Goal: Task Accomplishment & Management: Manage account settings

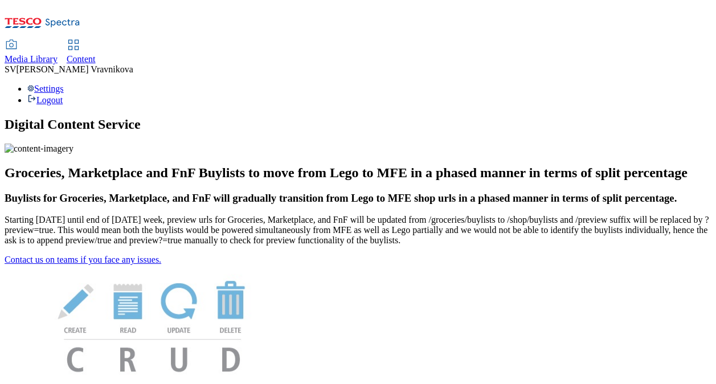
click at [58, 54] on div "Media Library" at bounding box center [31, 59] width 53 height 10
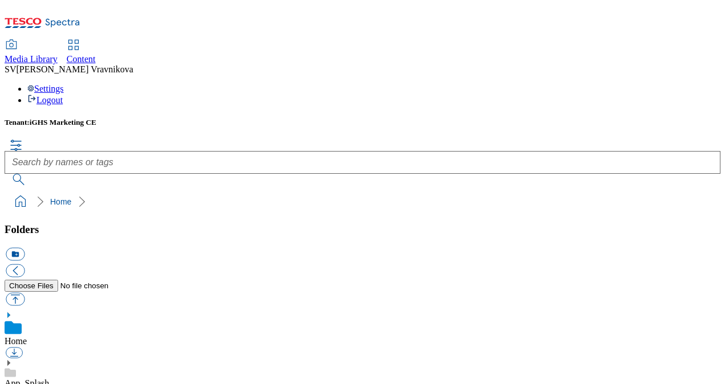
click at [96, 54] on span "Content" at bounding box center [81, 59] width 29 height 10
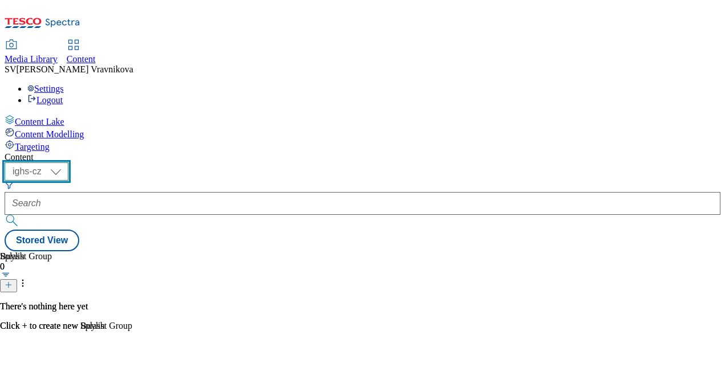
click at [68, 162] on select "ighs-cz ighs-hu ighs-sk" at bounding box center [37, 171] width 64 height 18
select select "ighs-sk"
click at [68, 162] on select "ighs-cz ighs-hu ighs-sk" at bounding box center [37, 171] width 64 height 18
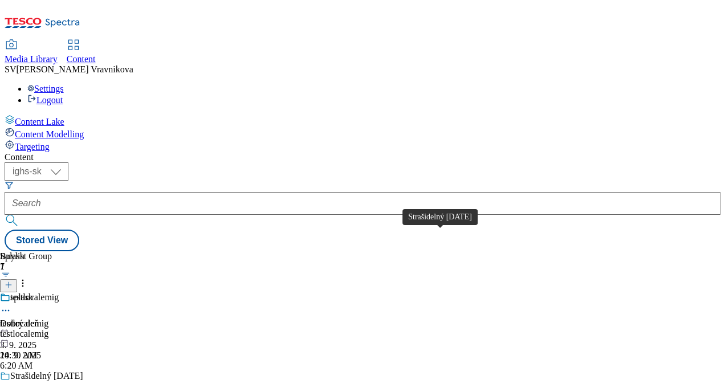
click at [83, 371] on div "Strašidelný Halloween" at bounding box center [46, 376] width 73 height 10
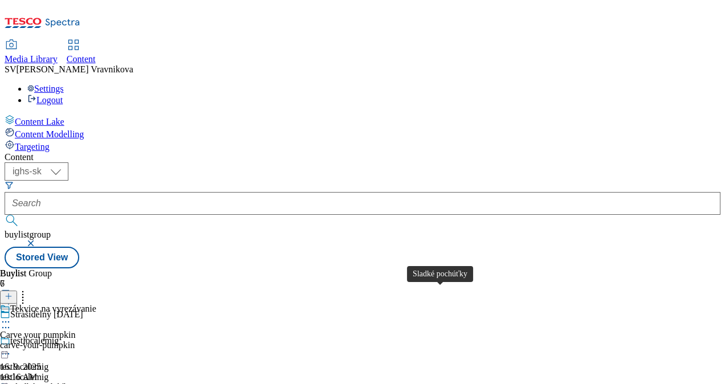
click at [72, 382] on div "Sladké pochúťky" at bounding box center [41, 387] width 62 height 10
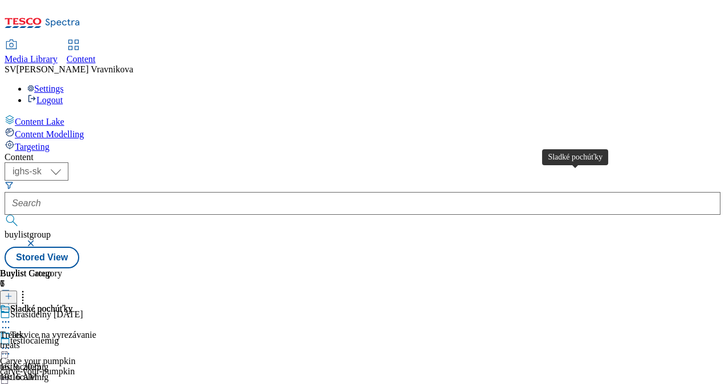
click at [72, 304] on div "Sladké pochúťky" at bounding box center [41, 309] width 62 height 10
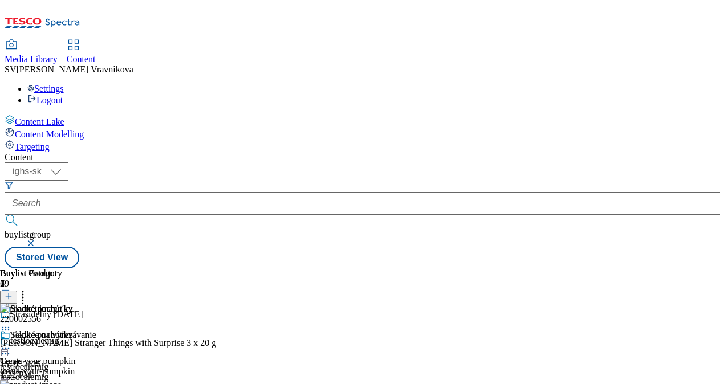
scroll to position [157, 0]
drag, startPoint x: 524, startPoint y: 375, endPoint x: 654, endPoint y: 353, distance: 131.7
click at [654, 268] on div "Buylist Category 1 Sladké pochúťky Sladké pochúťky Treats treats 16. 9. 2025 10…" at bounding box center [363, 268] width 716 height 0
click at [709, 244] on div "Content ( optional ) ighs-cz ighs-hu ighs-sk ighs-sk buylistgroup Stored View B…" at bounding box center [363, 210] width 716 height 116
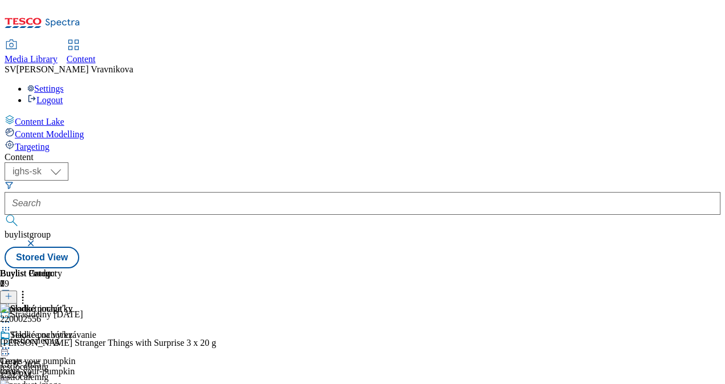
click at [9, 293] on line at bounding box center [9, 296] width 0 height 6
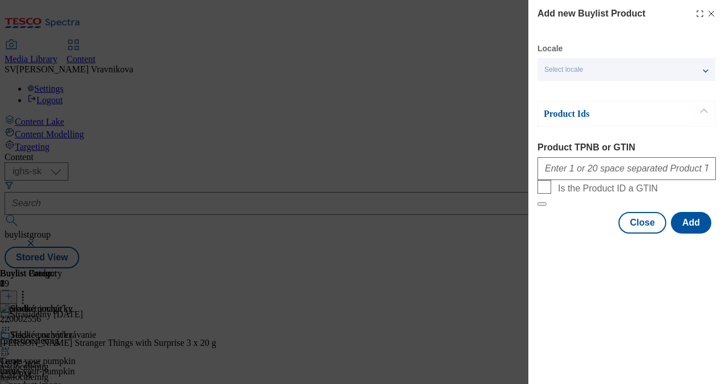
click at [713, 16] on line "Modal" at bounding box center [711, 13] width 5 height 5
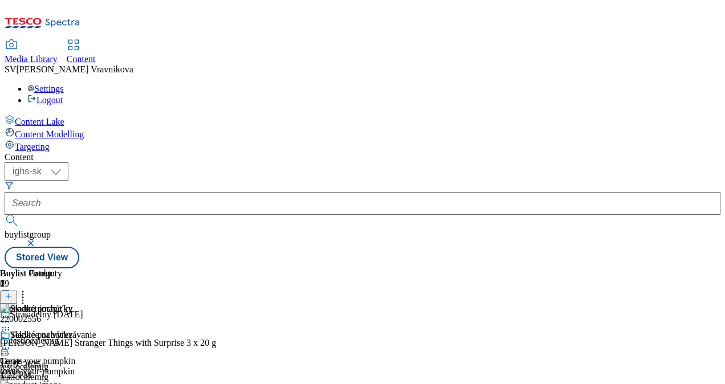
click at [9, 293] on line at bounding box center [9, 296] width 0 height 6
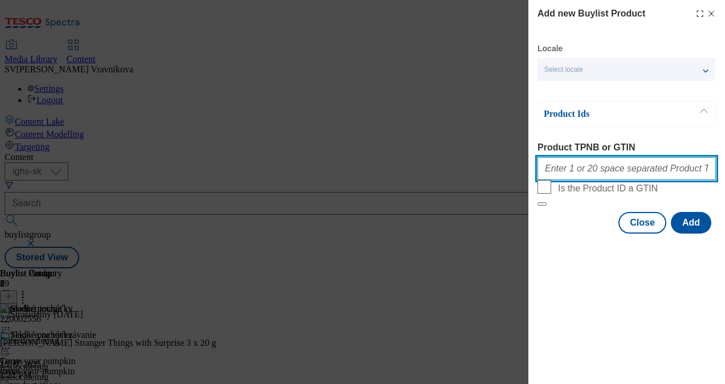
click at [602, 169] on input "Product TPNB or GTIN" at bounding box center [626, 168] width 178 height 23
paste input "220001702"
click at [613, 170] on input "220001702" at bounding box center [626, 168] width 178 height 23
paste input "220226480"
paste input "220004574"
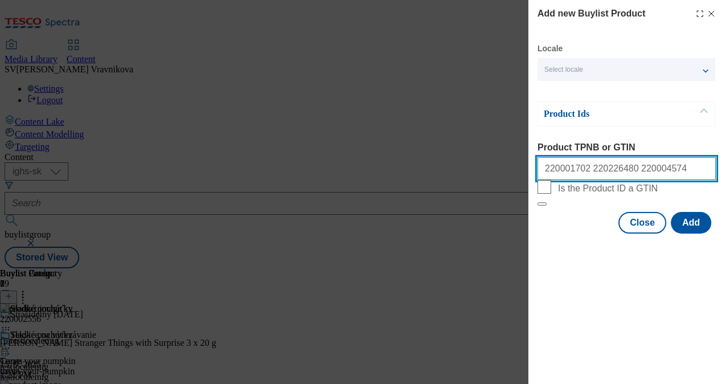
paste input "216450990"
type input "220001702 220226480 220004574 216450990"
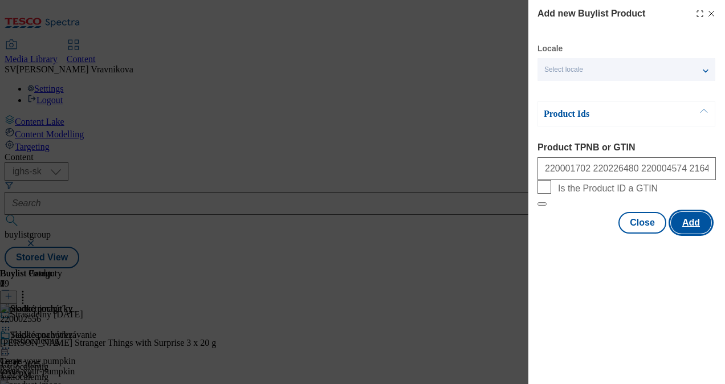
click at [696, 234] on button "Add" at bounding box center [691, 223] width 40 height 22
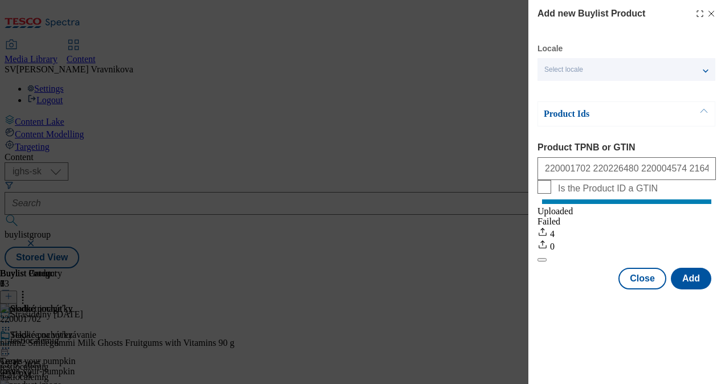
click at [710, 15] on icon "Modal" at bounding box center [711, 13] width 9 height 9
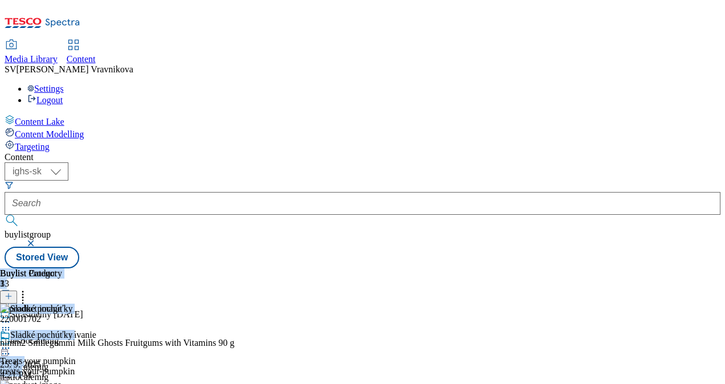
drag, startPoint x: 467, startPoint y: 374, endPoint x: 622, endPoint y: 350, distance: 156.3
click at [622, 268] on div "Buylist Group 7 Strašidelný Halloween testlocalemig testlocalemig testlocalemig…" at bounding box center [363, 268] width 716 height 0
click at [72, 330] on div "Sladké pochúťky Treats treats 16. 9. 2025 10:16 AM" at bounding box center [36, 369] width 72 height 79
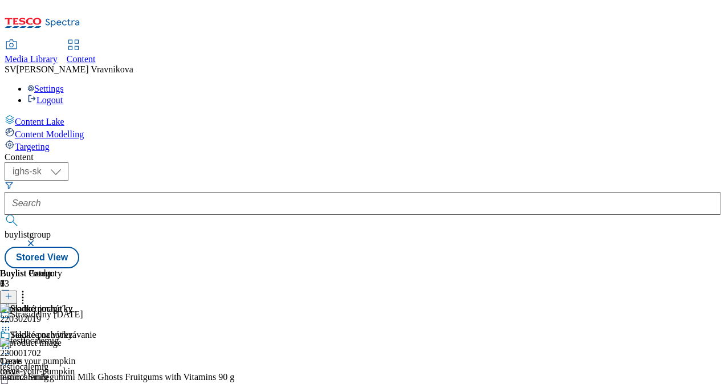
drag, startPoint x: 629, startPoint y: 258, endPoint x: 616, endPoint y: 157, distance: 101.1
click at [72, 330] on div "Sladké pochúťky Treats treats 16. 9. 2025 10:16 AM" at bounding box center [36, 369] width 72 height 79
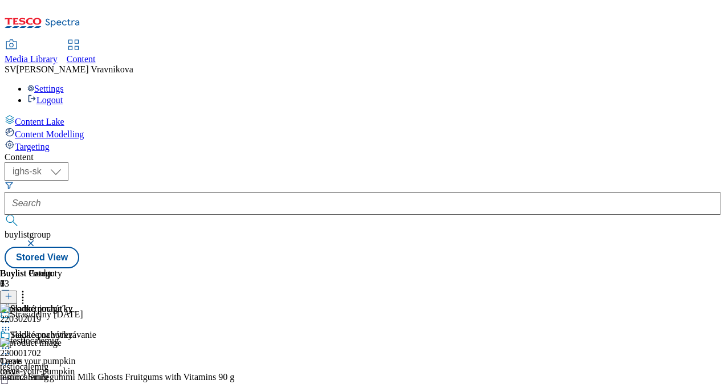
scroll to position [1831, 0]
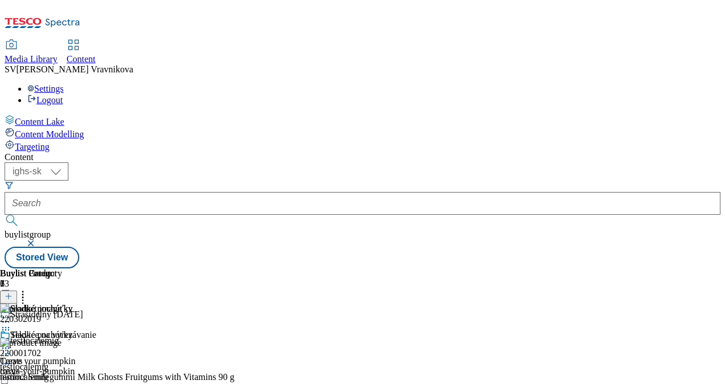
scroll to position [2002, 0]
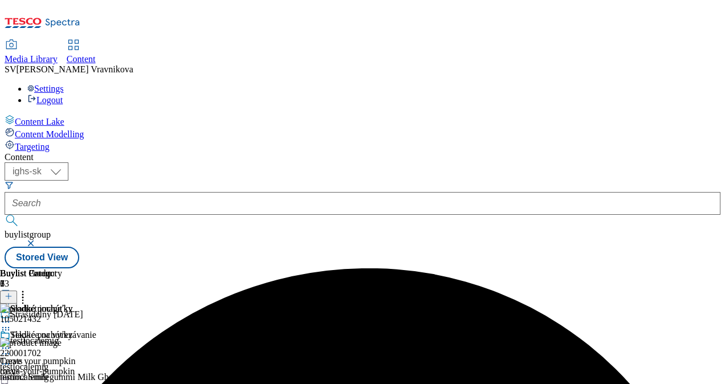
scroll to position [0, 0]
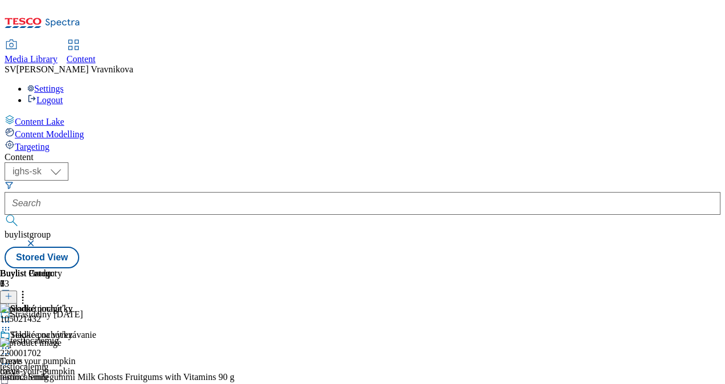
click at [11, 342] on icon at bounding box center [5, 347] width 11 height 11
click at [28, 289] on icon at bounding box center [22, 294] width 11 height 11
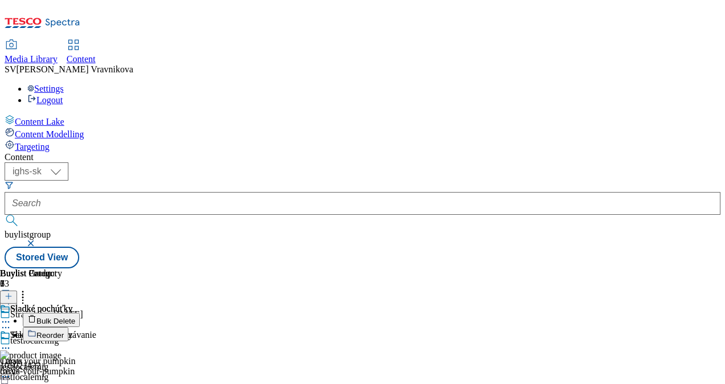
click at [72, 330] on div "Sladké pochúťky Treats treats 16. 9. 2025 10:16 AM" at bounding box center [36, 369] width 72 height 79
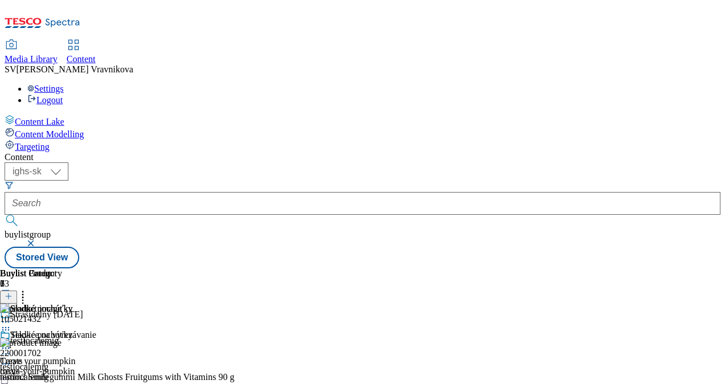
click at [11, 342] on icon at bounding box center [5, 347] width 11 height 11
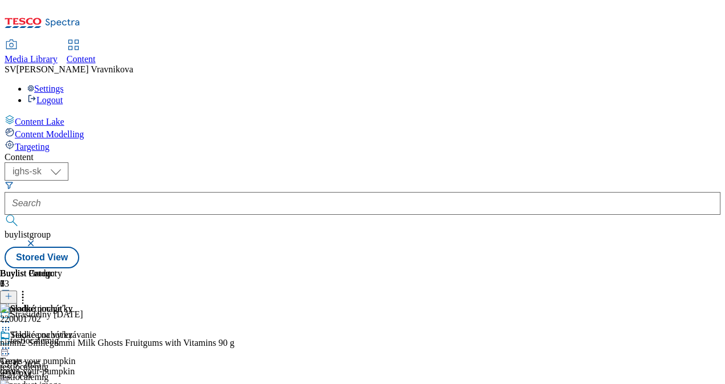
scroll to position [912, 0]
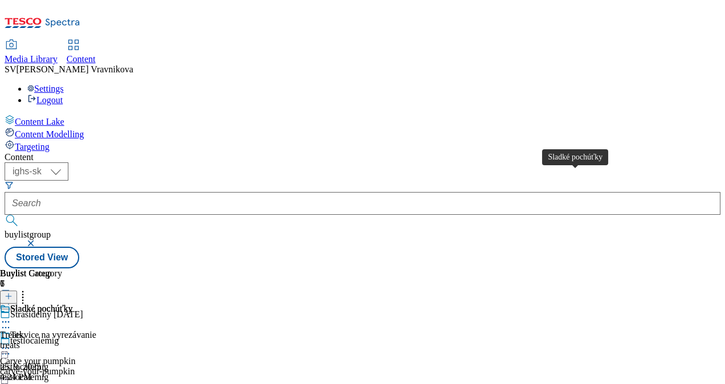
click at [72, 304] on span "Sladké pochúťky" at bounding box center [41, 310] width 62 height 13
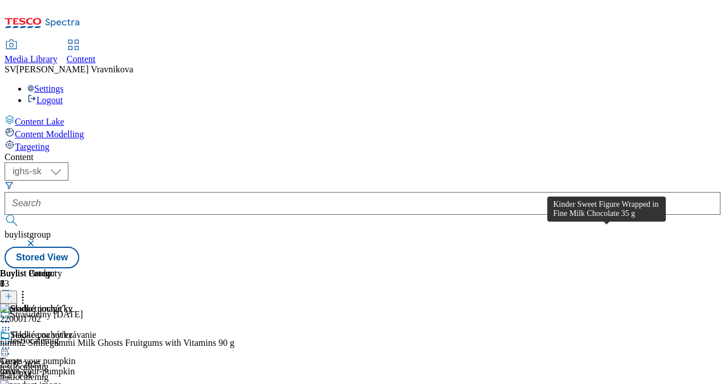
scroll to position [741, 0]
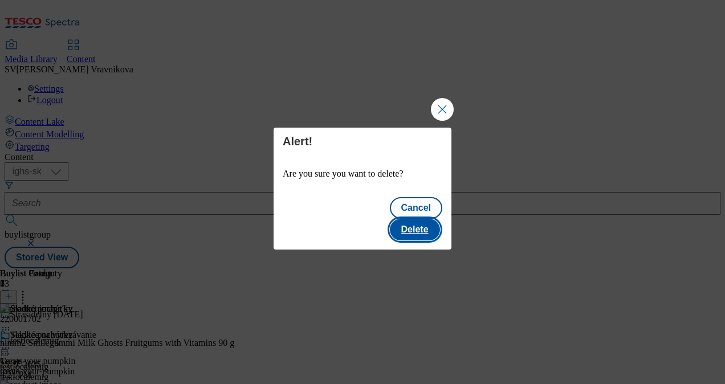
click at [414, 220] on button "Delete" at bounding box center [415, 230] width 50 height 22
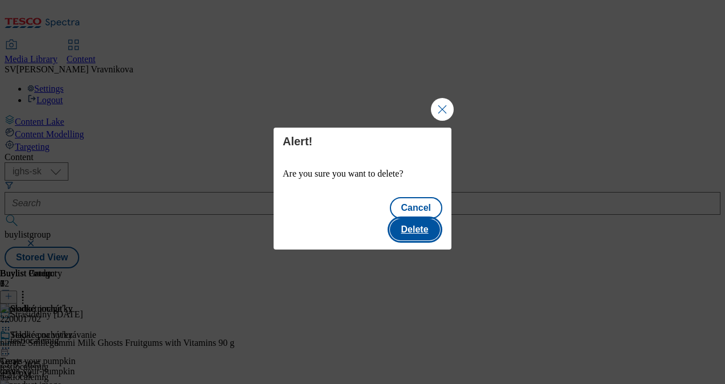
click at [429, 219] on button "Delete" at bounding box center [415, 230] width 50 height 22
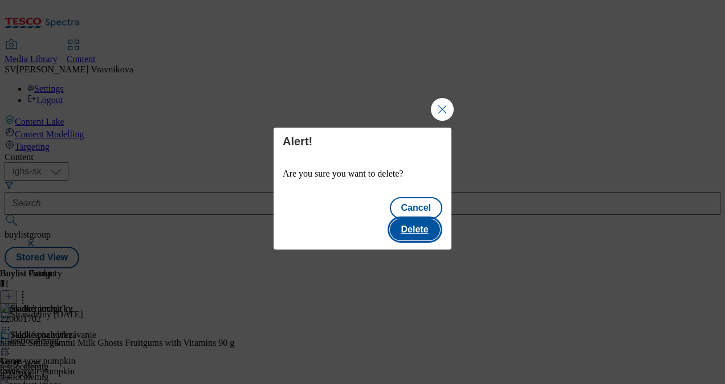
click at [406, 219] on button "Delete" at bounding box center [415, 230] width 50 height 22
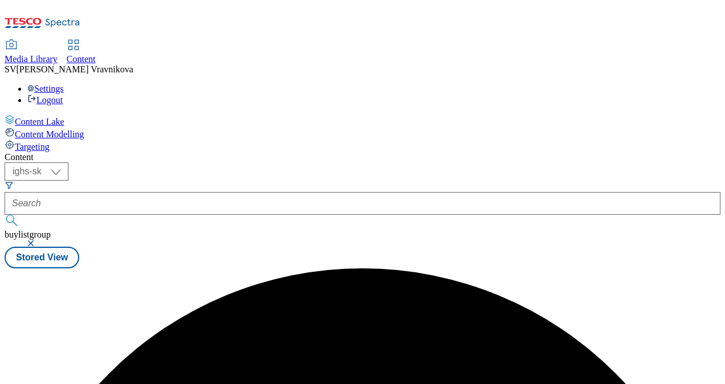
drag, startPoint x: 455, startPoint y: 250, endPoint x: 483, endPoint y: 249, distance: 28.5
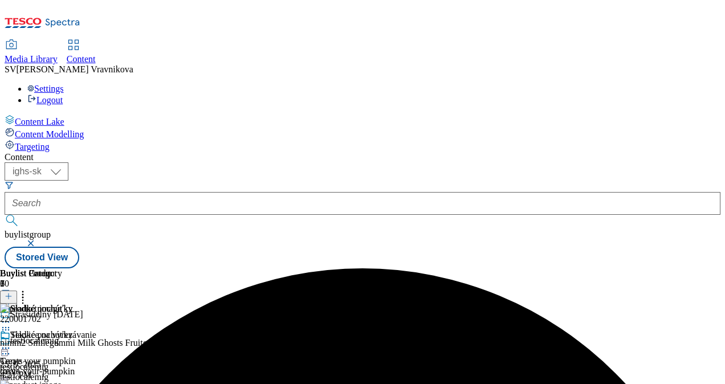
drag, startPoint x: 483, startPoint y: 249, endPoint x: 717, endPoint y: 180, distance: 244.1
click at [717, 180] on div "Content ( optional ) ighs-cz ighs-hu ighs-sk ighs-sk buylistgroup Stored View B…" at bounding box center [363, 210] width 716 height 116
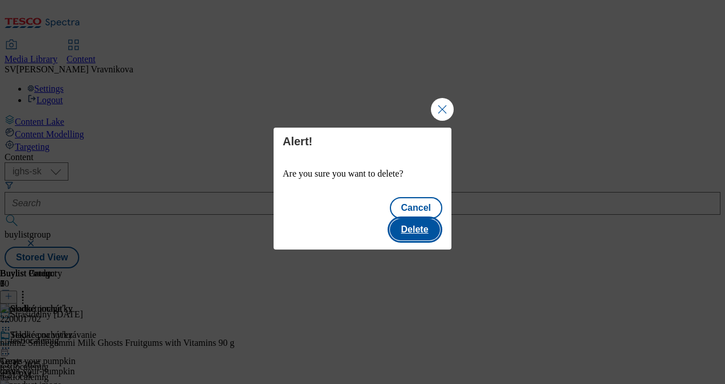
click at [424, 221] on button "Delete" at bounding box center [415, 230] width 50 height 22
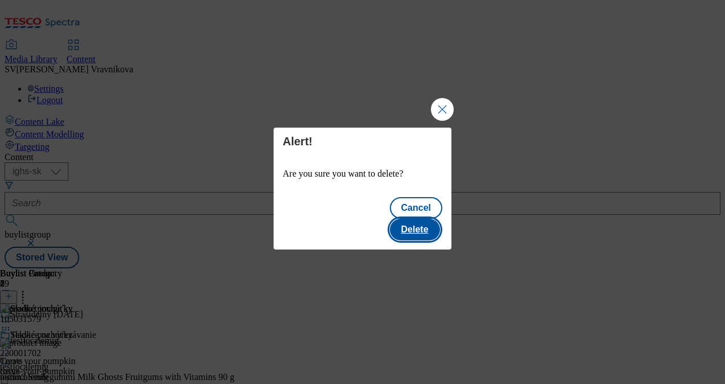
click at [418, 229] on button "Delete" at bounding box center [415, 230] width 50 height 22
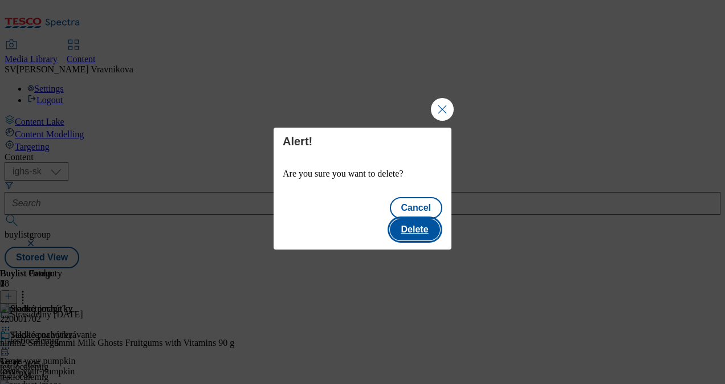
click at [417, 219] on button "Delete" at bounding box center [415, 230] width 50 height 22
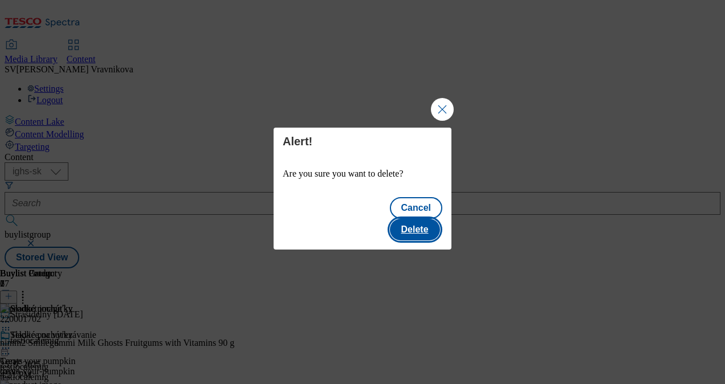
click at [411, 219] on button "Delete" at bounding box center [415, 230] width 50 height 22
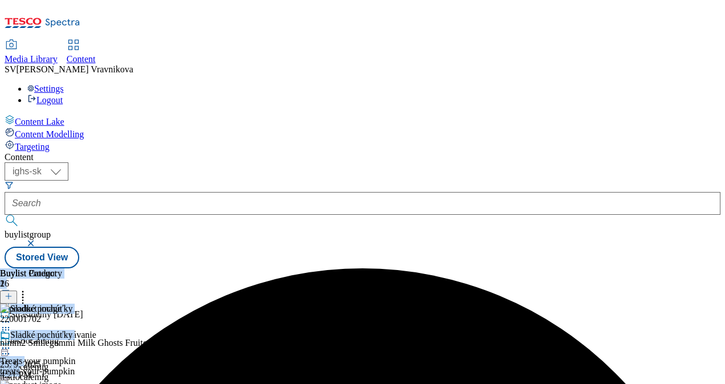
drag, startPoint x: 431, startPoint y: 374, endPoint x: 581, endPoint y: 364, distance: 150.2
click at [581, 268] on div "Buylist Group 7 Strašidelný Halloween testlocalemig testlocalemig testlocalemig…" at bounding box center [363, 268] width 716 height 0
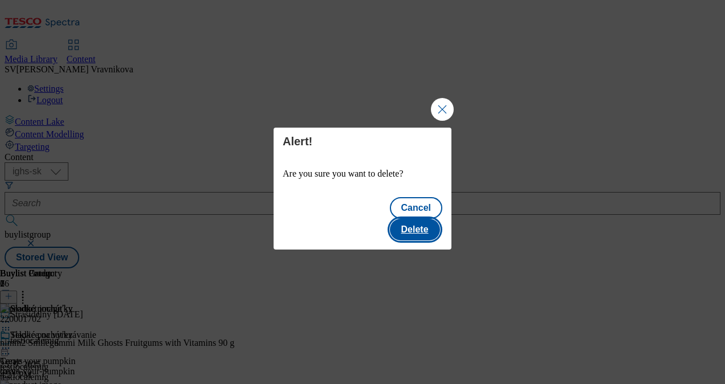
click at [414, 225] on button "Delete" at bounding box center [415, 230] width 50 height 22
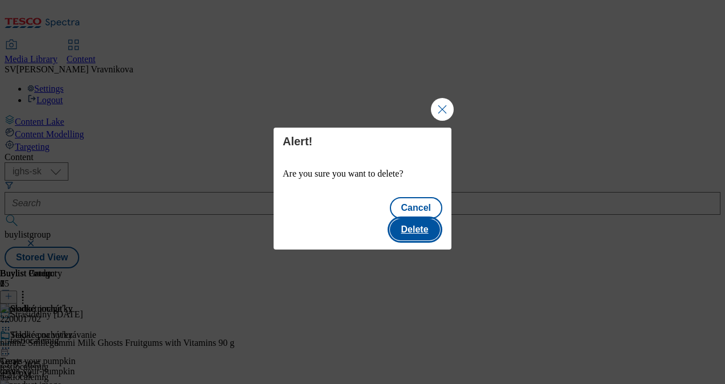
click at [422, 219] on button "Delete" at bounding box center [415, 230] width 50 height 22
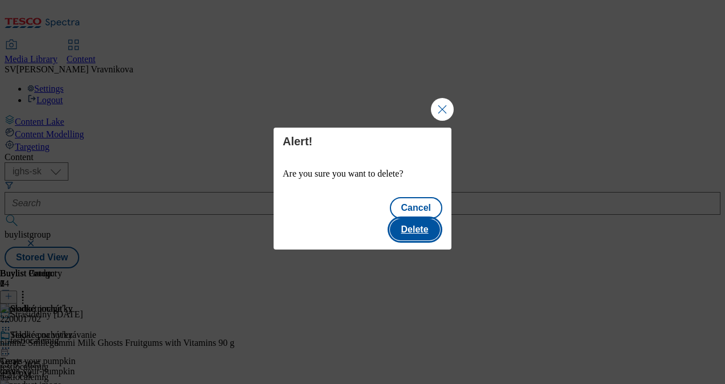
click at [403, 219] on button "Delete" at bounding box center [415, 230] width 50 height 22
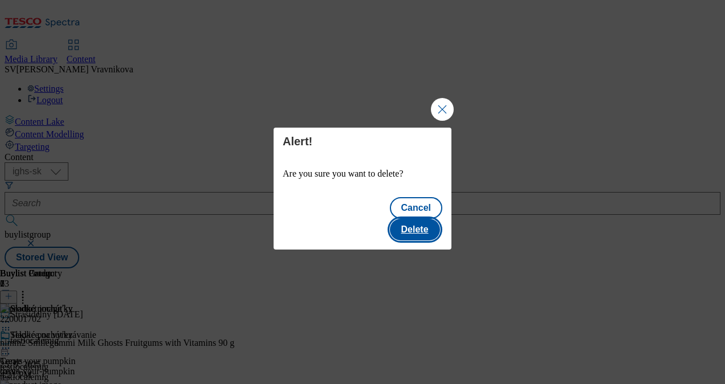
click at [410, 221] on button "Delete" at bounding box center [415, 230] width 50 height 22
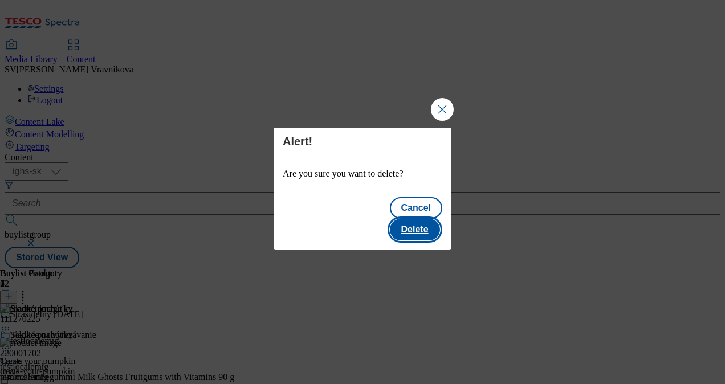
click at [426, 219] on button "Delete" at bounding box center [415, 230] width 50 height 22
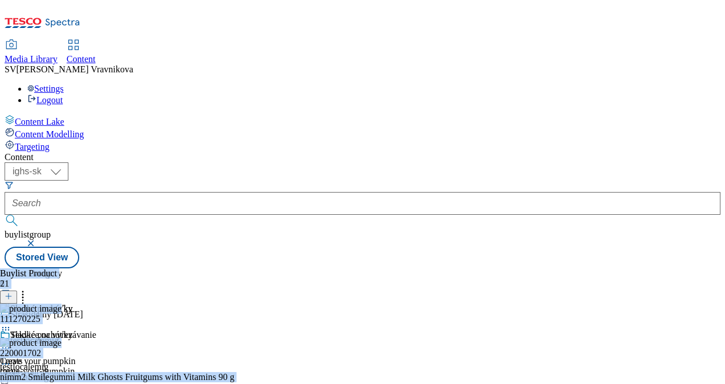
drag, startPoint x: 517, startPoint y: 373, endPoint x: 558, endPoint y: 370, distance: 41.7
click at [558, 268] on div "Buylist Group 7 Strašidelný Halloween testlocalemig testlocalemig testlocalemig…" at bounding box center [363, 268] width 716 height 0
click at [72, 330] on div "Sladké pochúťky Treats treats 25. 9. 2025 4:24 PM" at bounding box center [36, 369] width 72 height 79
click at [72, 304] on div "Buylist Category 1 Sladké pochúťky Sladké pochúťky Treats treats 25. 9. 2025 4:…" at bounding box center [36, 338] width 72 height 140
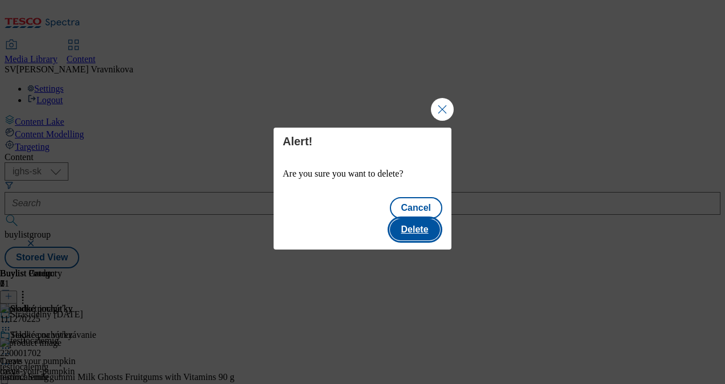
click at [408, 226] on button "Delete" at bounding box center [415, 230] width 50 height 22
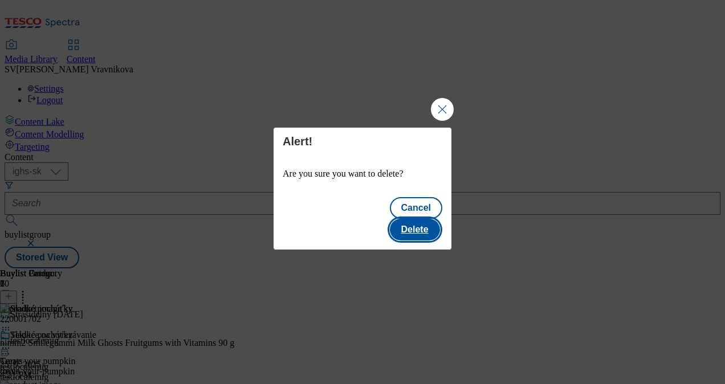
click at [425, 219] on button "Delete" at bounding box center [415, 230] width 50 height 22
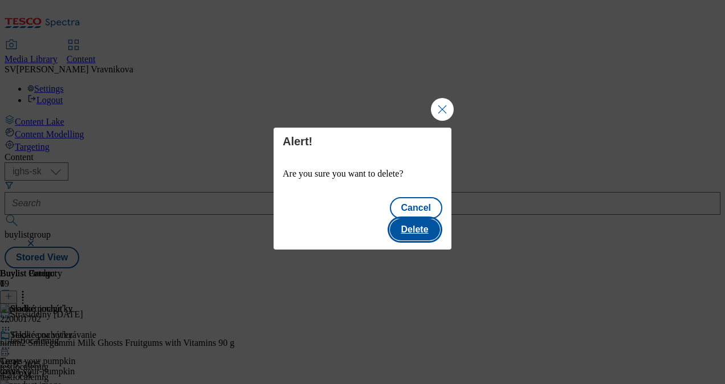
click at [419, 219] on button "Delete" at bounding box center [415, 230] width 50 height 22
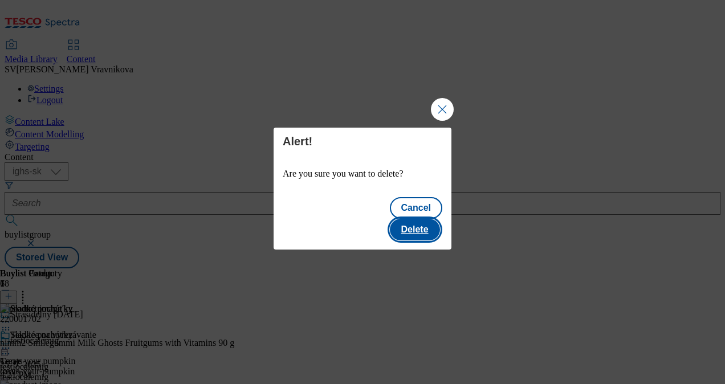
click at [423, 219] on button "Delete" at bounding box center [415, 230] width 50 height 22
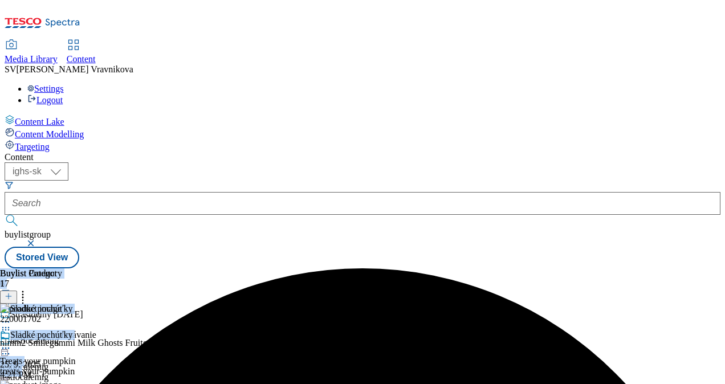
drag, startPoint x: 473, startPoint y: 375, endPoint x: 655, endPoint y: 366, distance: 182.0
click at [655, 268] on div "Buylist Group 7 Strašidelný Halloween testlocalemig testlocalemig testlocalemig…" at bounding box center [363, 268] width 716 height 0
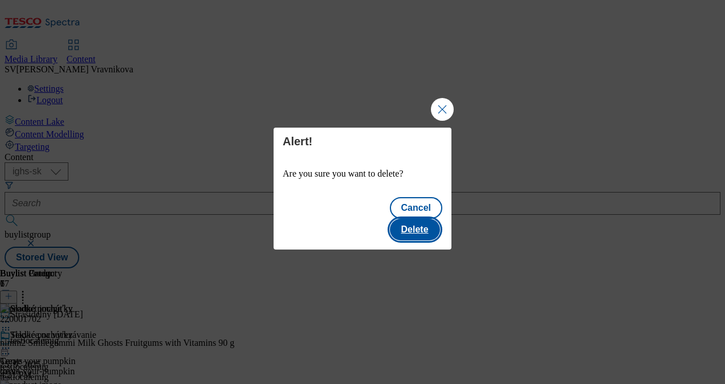
click at [417, 220] on button "Delete" at bounding box center [415, 230] width 50 height 22
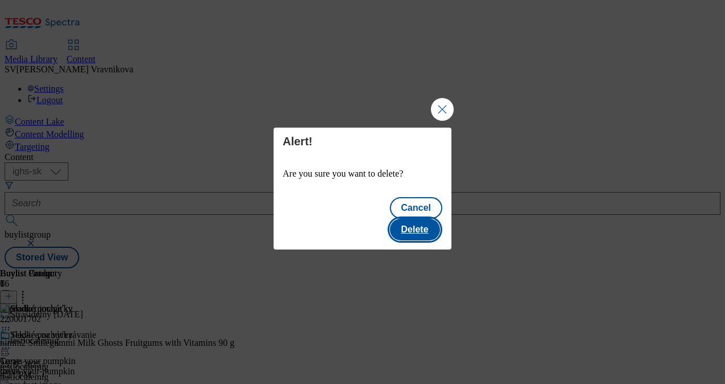
click at [421, 219] on button "Delete" at bounding box center [415, 230] width 50 height 22
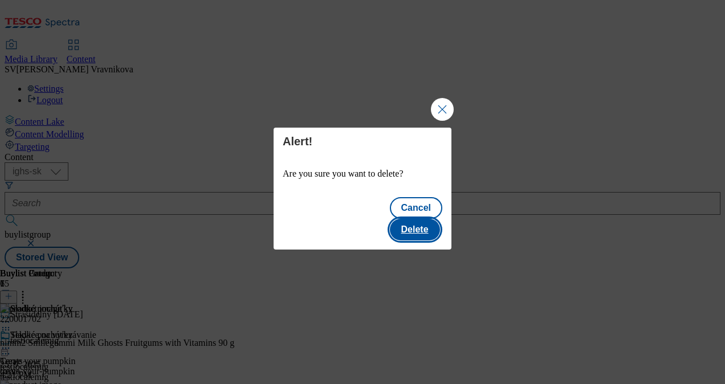
click at [429, 229] on button "Delete" at bounding box center [415, 230] width 50 height 22
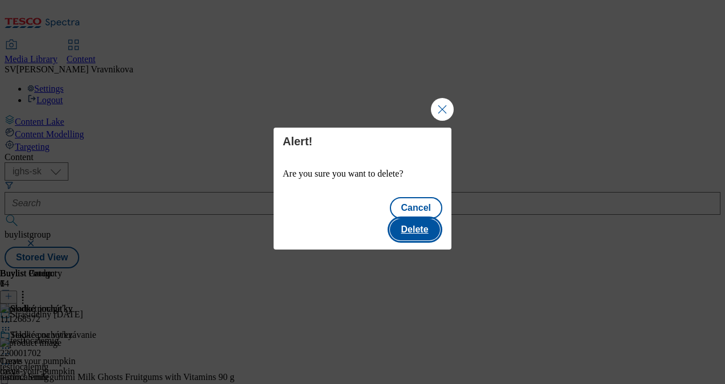
click at [412, 219] on button "Delete" at bounding box center [415, 230] width 50 height 22
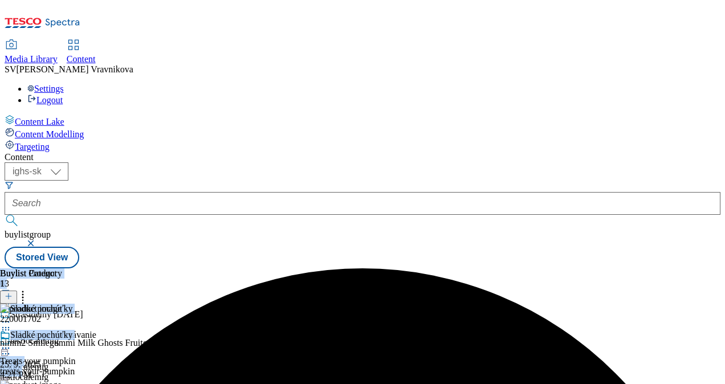
drag, startPoint x: 473, startPoint y: 374, endPoint x: 618, endPoint y: 362, distance: 145.2
click at [618, 268] on div "Buylist Group 7 Strašidelný Halloween testlocalemig testlocalemig testlocalemig…" at bounding box center [363, 268] width 716 height 0
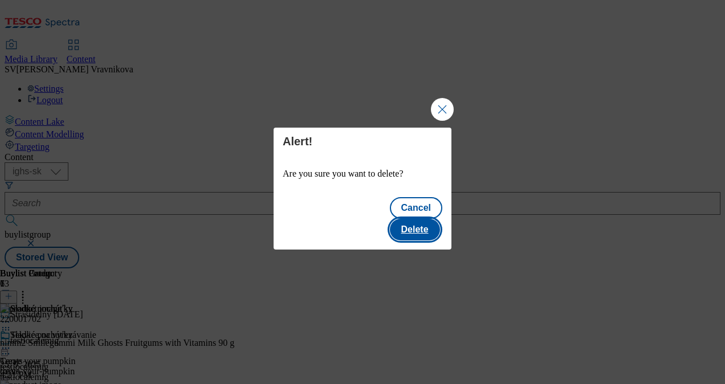
click at [427, 222] on button "Delete" at bounding box center [415, 230] width 50 height 22
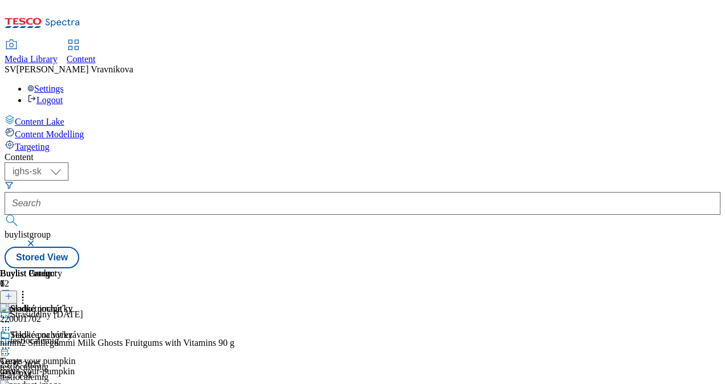
click at [7, 348] on circle at bounding box center [6, 349] width 2 height 2
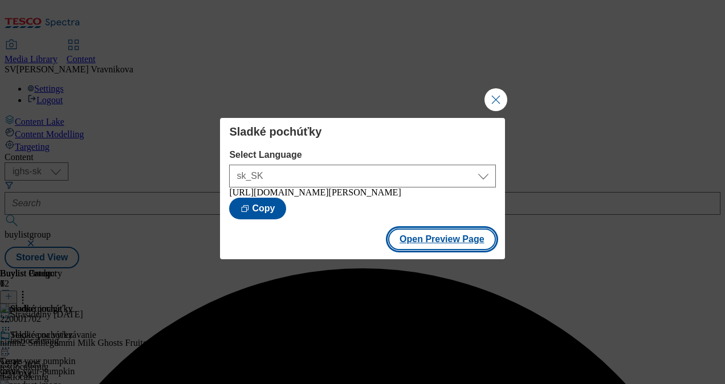
click at [456, 247] on button "Open Preview Page" at bounding box center [442, 240] width 108 height 22
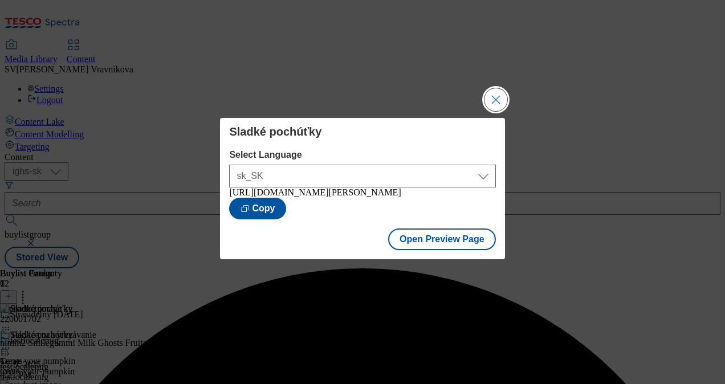
click at [495, 99] on button "Close Modal" at bounding box center [495, 99] width 23 height 23
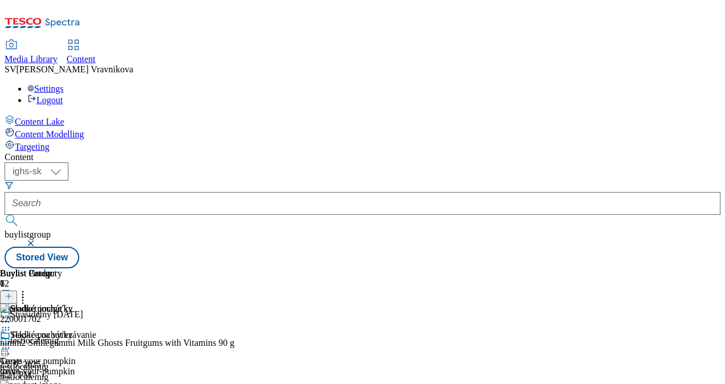
click at [72, 330] on div "Sladké pochúťky Treats treats 25. 9. 2025 4:28 PM" at bounding box center [36, 369] width 72 height 79
click at [17, 291] on button at bounding box center [8, 297] width 17 height 13
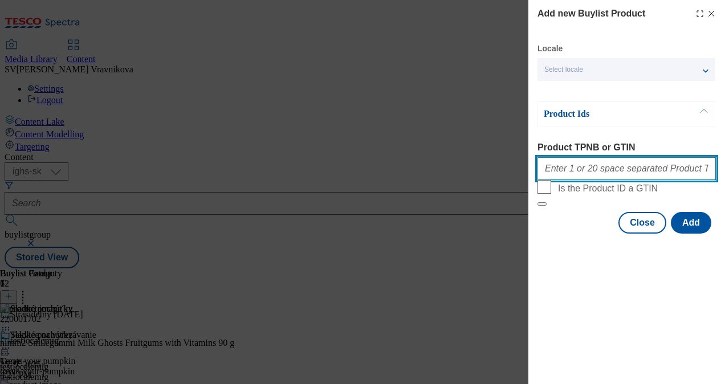
click at [576, 174] on input "Product TPNB or GTIN" at bounding box center [626, 168] width 178 height 23
paste input "220037975"
paste input "211620572"
type input "220037975 211620572"
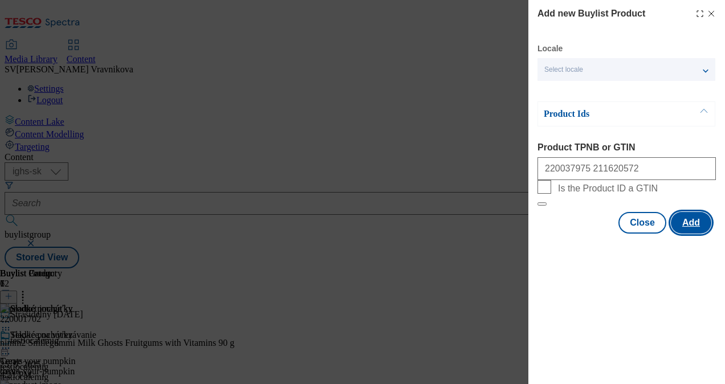
click at [689, 234] on button "Add" at bounding box center [691, 223] width 40 height 22
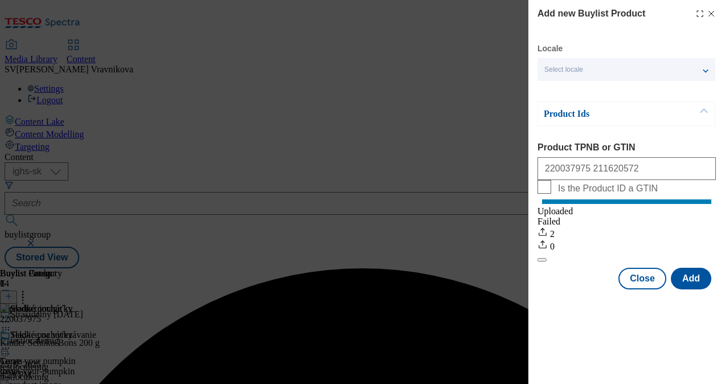
click at [713, 268] on div "Success - Job created 79964951-c9d7-44a6-aa50-21b319b5c0e6 successfully" at bounding box center [363, 268] width 716 height 0
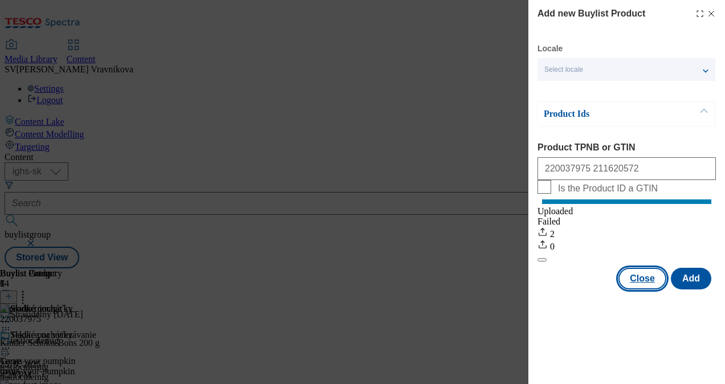
click at [628, 289] on button "Close" at bounding box center [642, 279] width 48 height 22
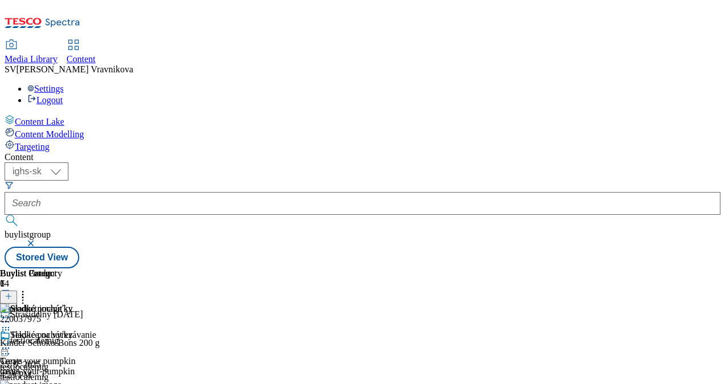
click at [28, 289] on icon at bounding box center [22, 294] width 11 height 11
click at [24, 297] on circle at bounding box center [23, 298] width 2 height 2
click at [72, 330] on div "Sladké pochúťky Treats treats 25. 9. 2025 4:28 PM" at bounding box center [36, 369] width 72 height 79
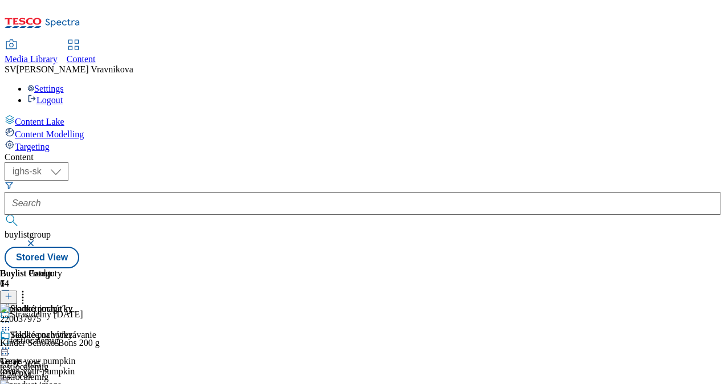
click at [11, 342] on icon at bounding box center [5, 347] width 11 height 11
click at [72, 342] on div at bounding box center [36, 349] width 72 height 14
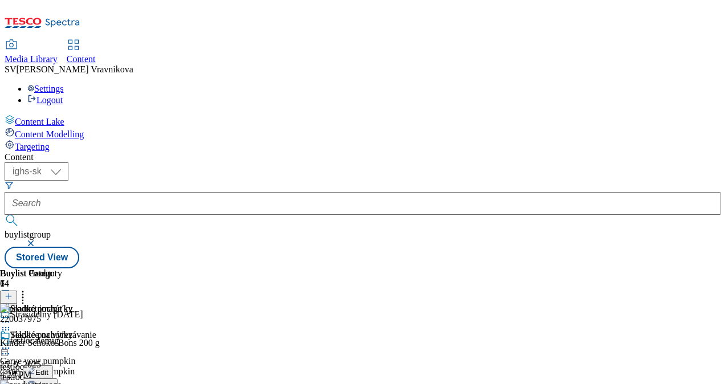
drag, startPoint x: 493, startPoint y: 374, endPoint x: 429, endPoint y: 374, distance: 64.4
click at [429, 268] on div "Buylist Category 1 Sladké pochúťky Sladké pochúťky Treats treats 25. 9. 2025 4:…" at bounding box center [363, 268] width 716 height 0
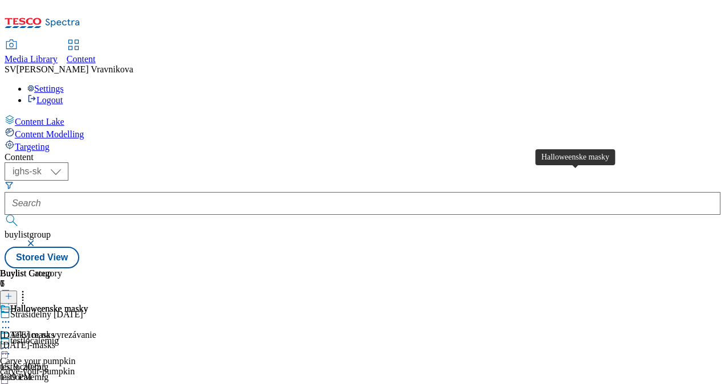
click at [88, 304] on div "Halloweenske masky" at bounding box center [48, 309] width 77 height 10
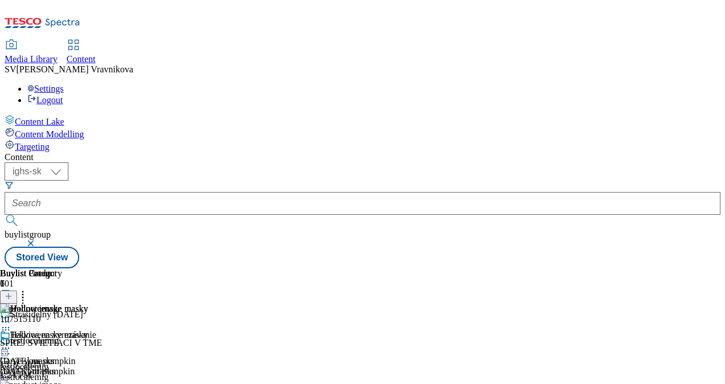
scroll to position [157, 0]
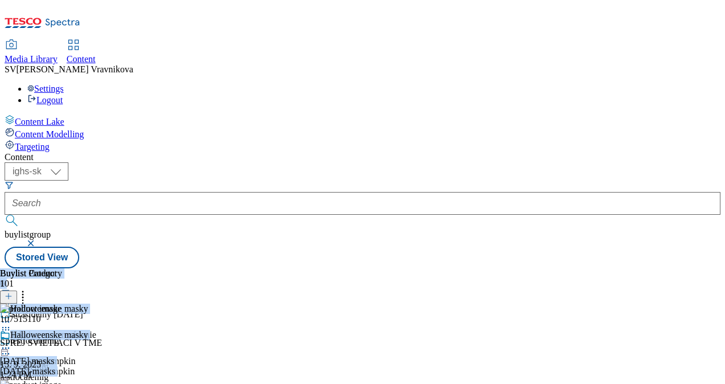
drag, startPoint x: 475, startPoint y: 375, endPoint x: 650, endPoint y: 364, distance: 174.7
click at [650, 268] on div "Buylist Group 7 Strašidelný Halloween testlocalemig testlocalemig testlocalemig…" at bounding box center [363, 268] width 716 height 0
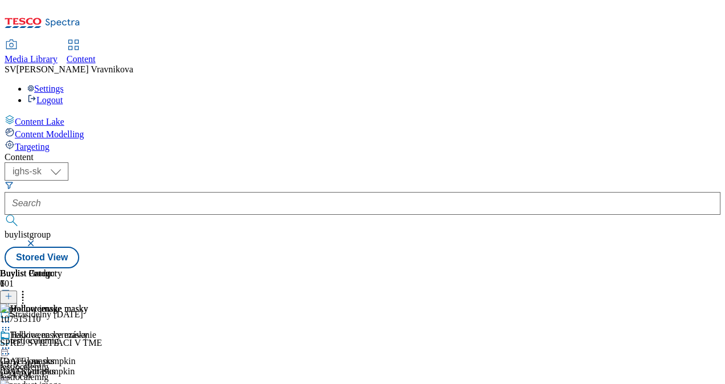
click at [88, 331] on div "Halloweenske masky Halloween masks halloween-masks 15. 9. 2025 1:39 PM" at bounding box center [44, 369] width 88 height 79
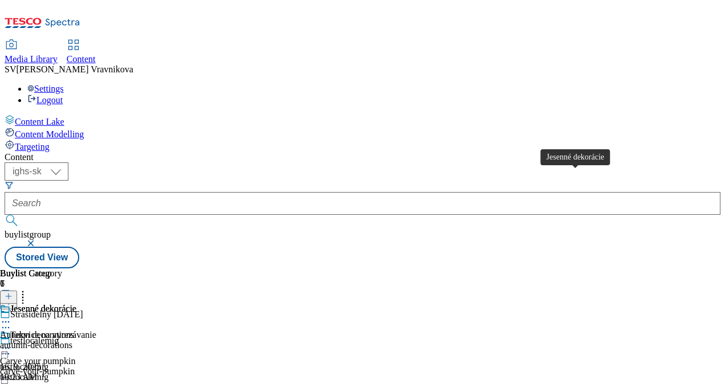
click at [76, 304] on div "Jesenné dekorácie" at bounding box center [43, 309] width 66 height 10
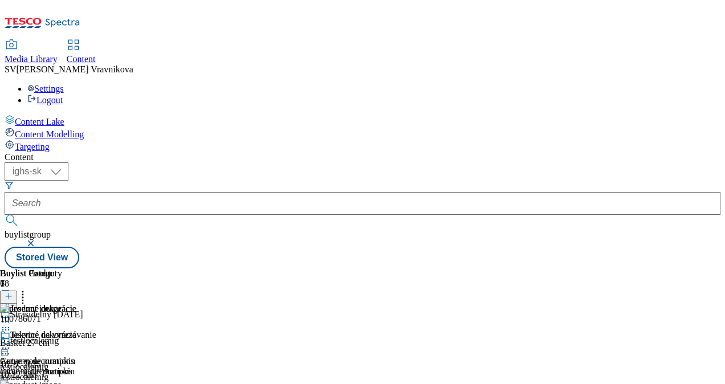
scroll to position [0, 58]
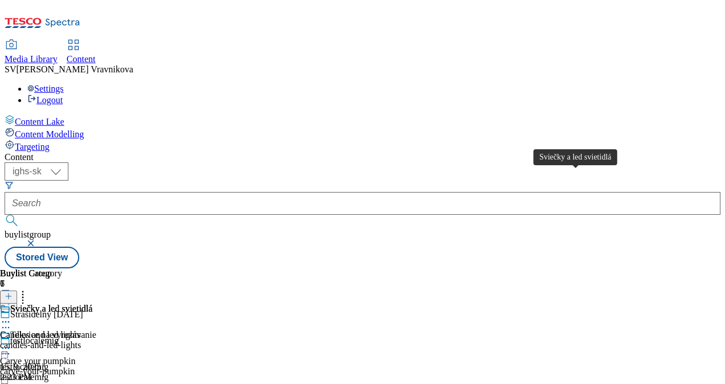
click at [92, 304] on div "Sviečky a led svietidlá" at bounding box center [51, 309] width 82 height 10
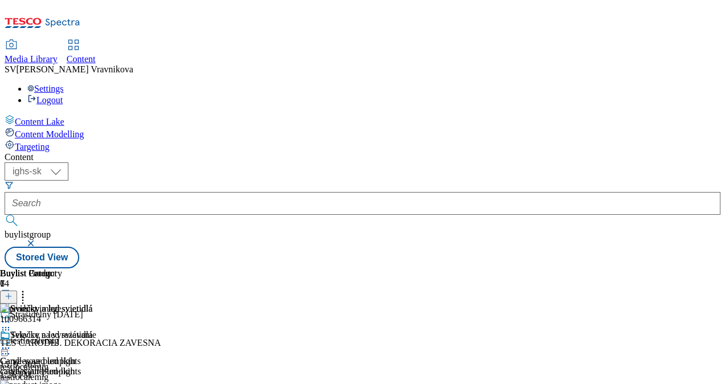
scroll to position [114, 0]
click at [28, 289] on icon at bounding box center [22, 294] width 11 height 11
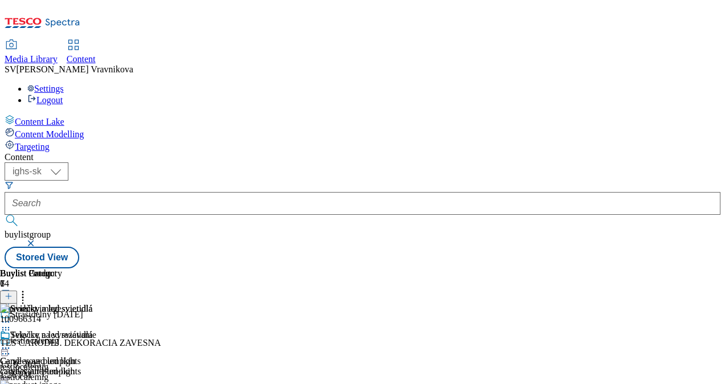
click at [28, 289] on icon at bounding box center [22, 294] width 11 height 11
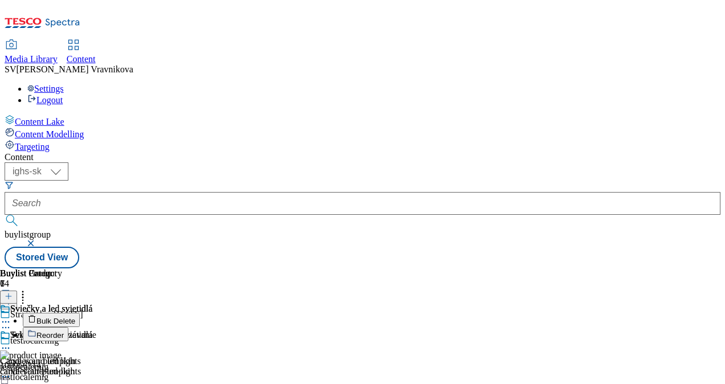
click at [92, 268] on header "Buylist Category 1" at bounding box center [46, 285] width 92 height 35
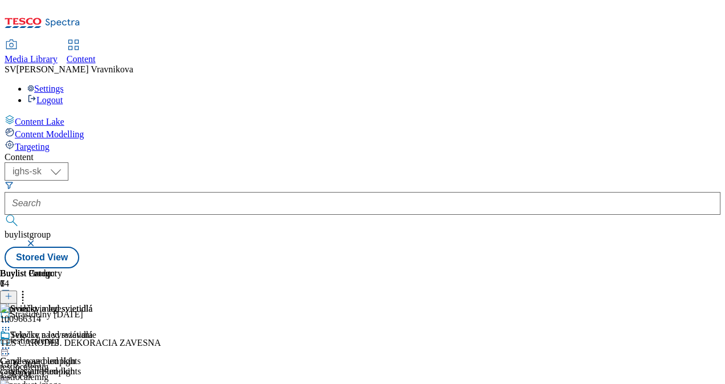
click at [24, 294] on circle at bounding box center [23, 295] width 2 height 2
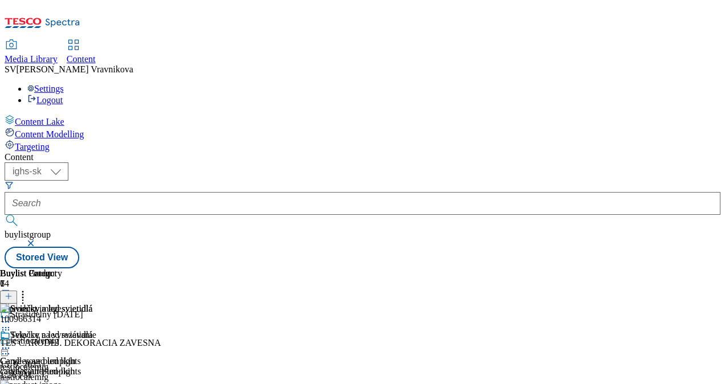
scroll to position [0, 177]
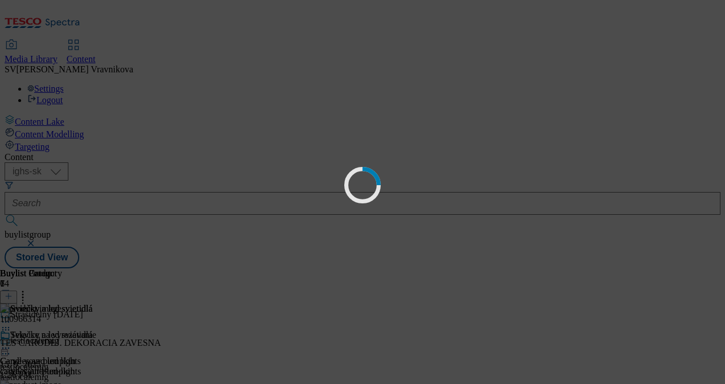
scroll to position [0, 0]
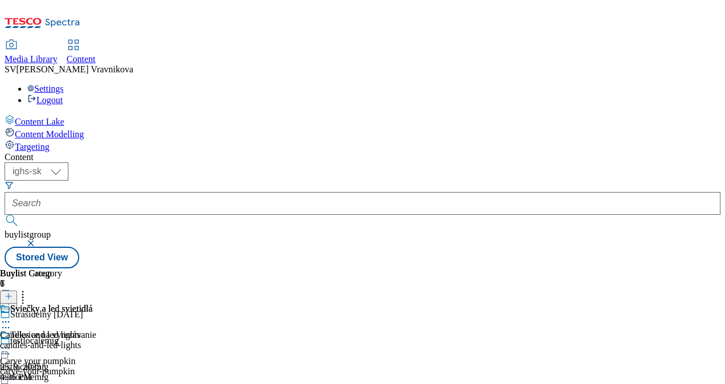
click at [11, 316] on icon at bounding box center [5, 321] width 11 height 11
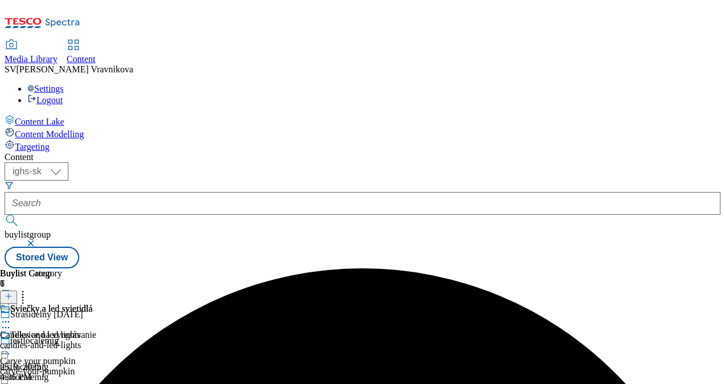
scroll to position [0, 0]
click at [11, 316] on icon at bounding box center [5, 321] width 11 height 11
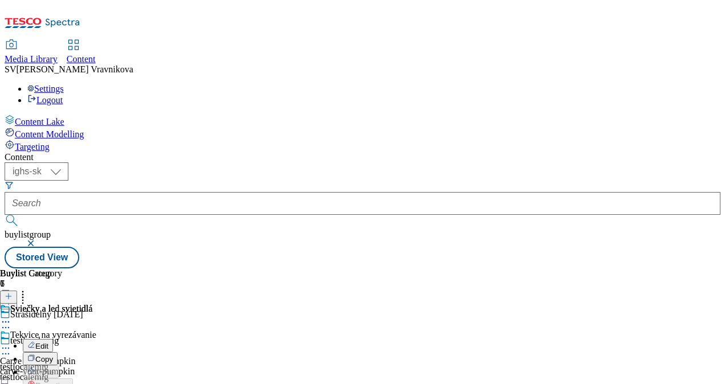
scroll to position [57, 0]
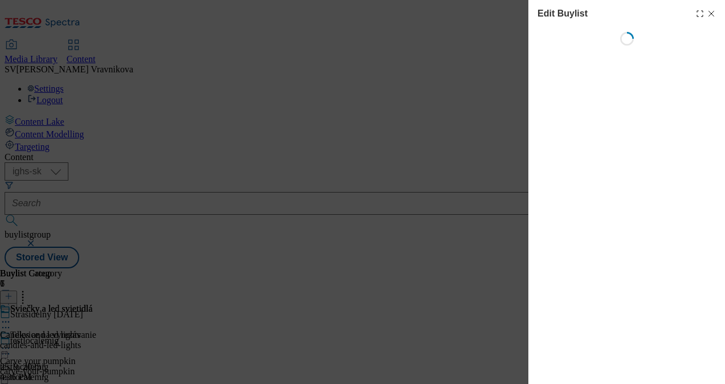
select select "evergreen"
select select "Banner"
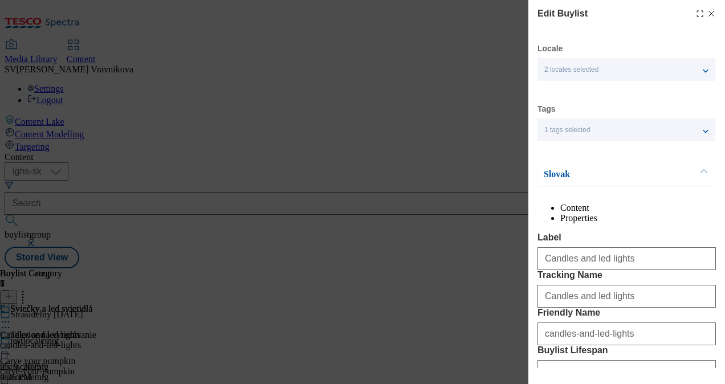
click at [712, 13] on div "Edit Buylist Locale 2 locales selected Slovak English Tags 1 tags selected buyl…" at bounding box center [626, 184] width 197 height 368
click at [713, 13] on div "Edit Buylist Locale 2 locales selected Slovak English Tags 1 tags selected buyl…" at bounding box center [626, 184] width 197 height 368
click at [707, 16] on icon "Modal" at bounding box center [711, 13] width 9 height 9
select select "evergreen"
select select "Banner"
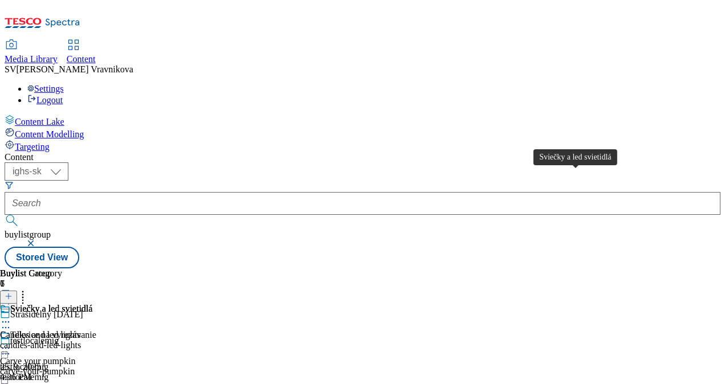
click at [92, 304] on div "Sviečky a led svietidlá" at bounding box center [51, 309] width 82 height 10
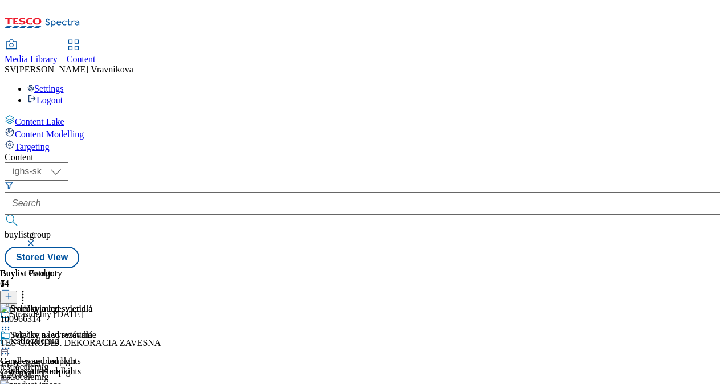
click at [92, 342] on div at bounding box center [46, 349] width 92 height 14
click at [53, 365] on button "Edit" at bounding box center [38, 371] width 30 height 13
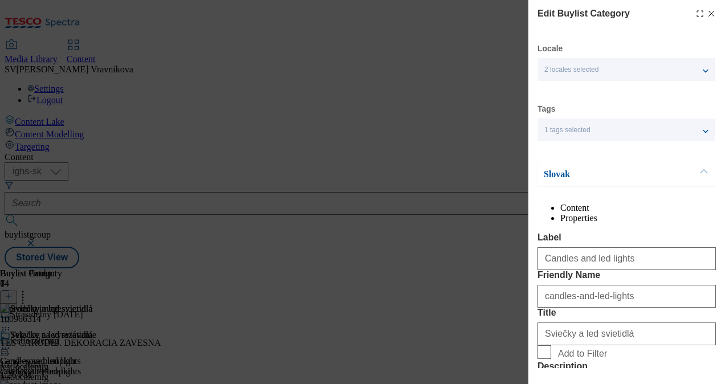
click at [707, 17] on icon "Modal" at bounding box center [711, 13] width 9 height 9
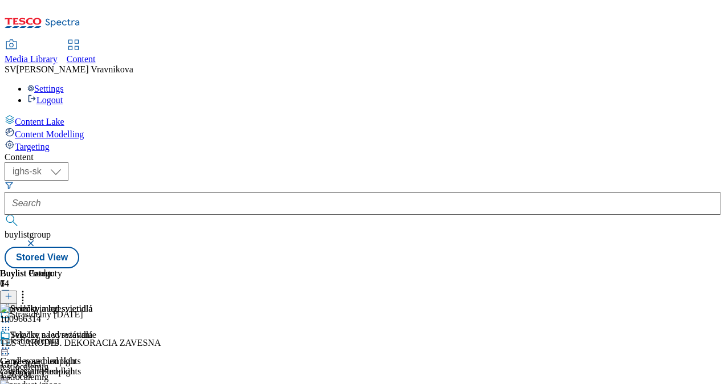
click at [11, 342] on icon at bounding box center [5, 347] width 11 height 11
click at [92, 330] on div "Sviečky a led svietidlá Candles and led lights candles-and-led-lights 25. 9. 20…" at bounding box center [46, 369] width 92 height 79
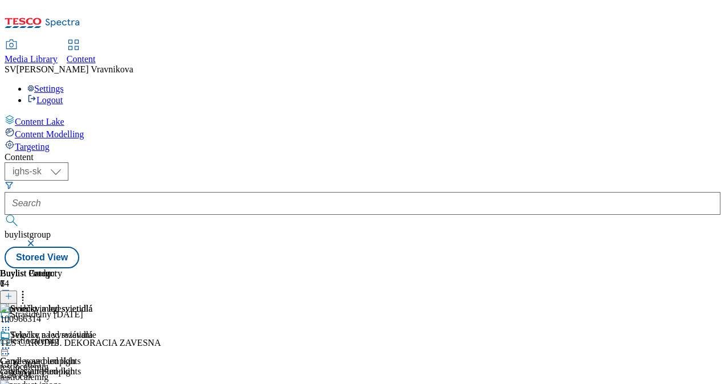
click at [24, 294] on circle at bounding box center [23, 295] width 2 height 2
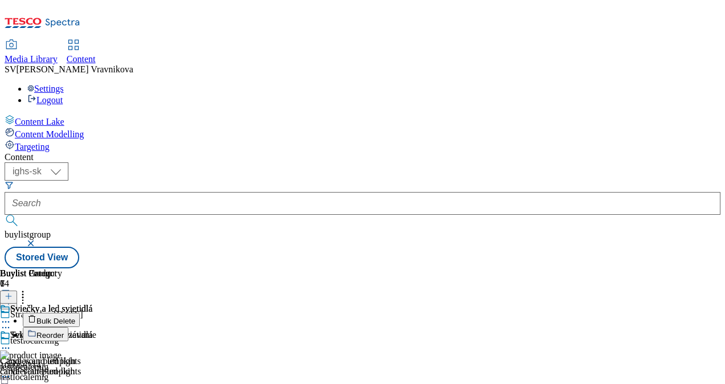
click at [24, 294] on circle at bounding box center [23, 295] width 2 height 2
click at [75, 317] on span "Bulk Delete" at bounding box center [55, 321] width 39 height 9
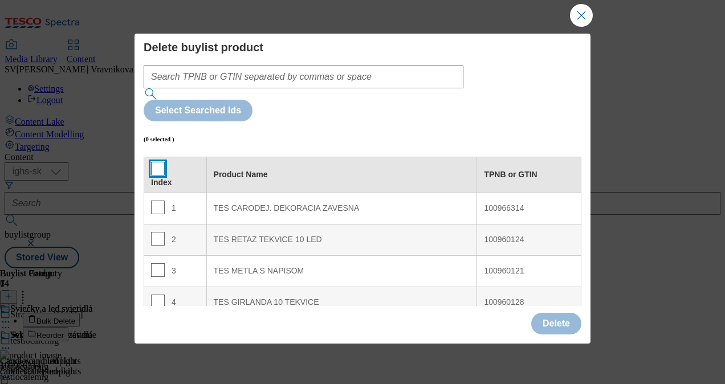
click at [157, 162] on input "Modal" at bounding box center [158, 169] width 14 height 14
checkbox input "true"
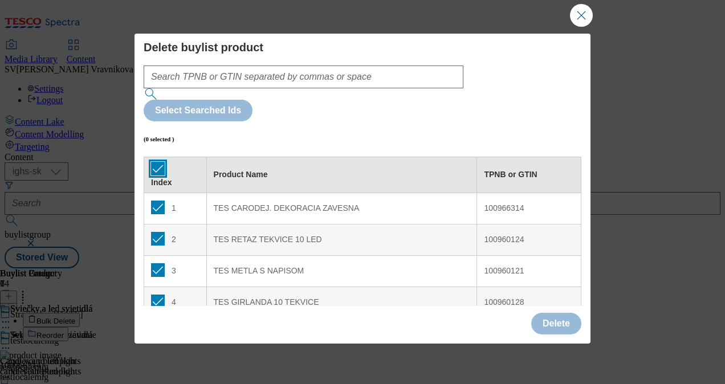
checkbox input "true"
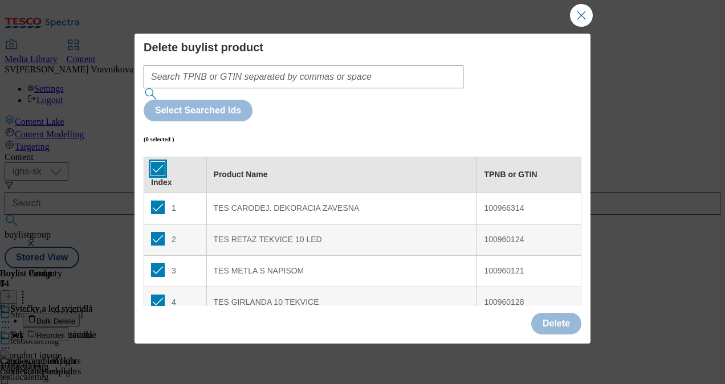
checkbox input "true"
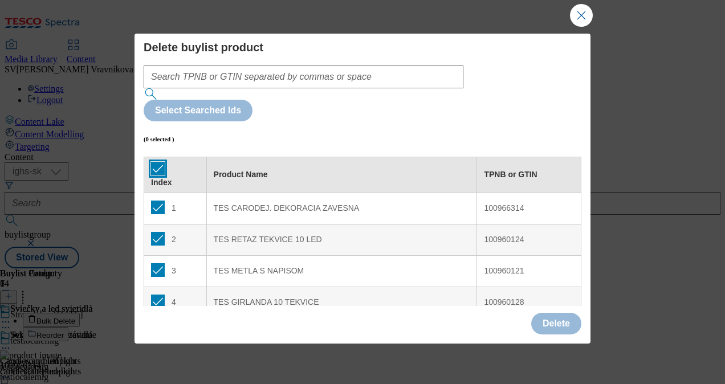
checkbox input "true"
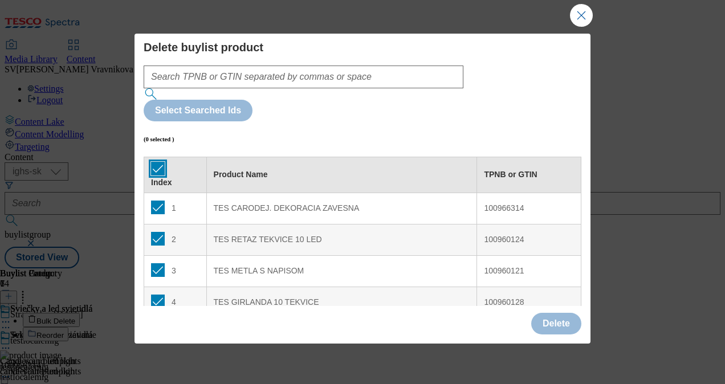
checkbox input "true"
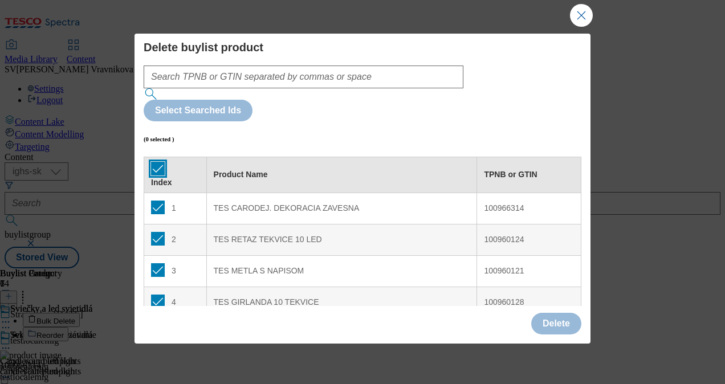
checkbox input "true"
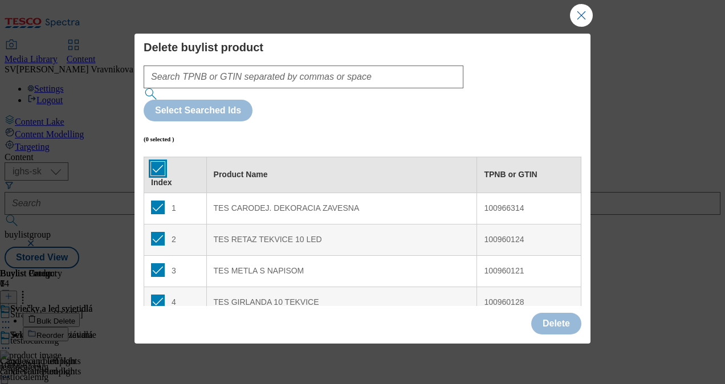
checkbox input "true"
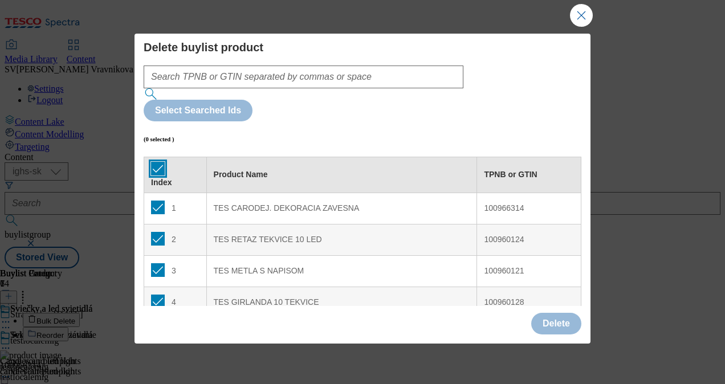
checkbox input "true"
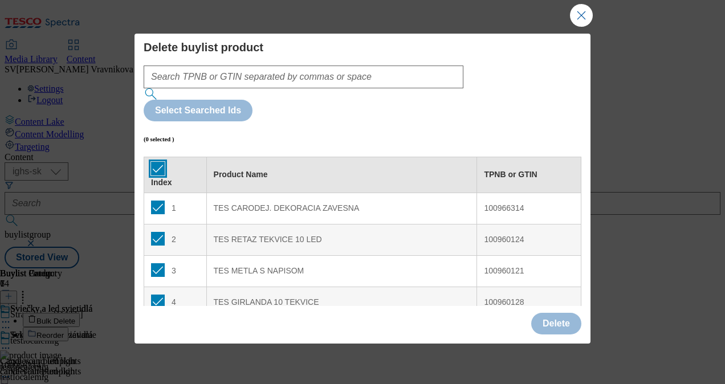
checkbox input "true"
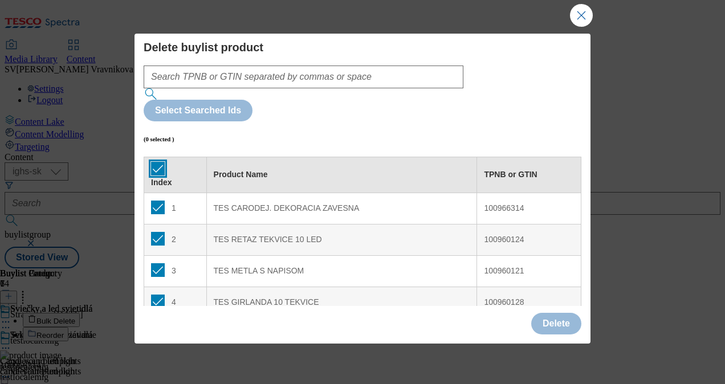
checkbox input "true"
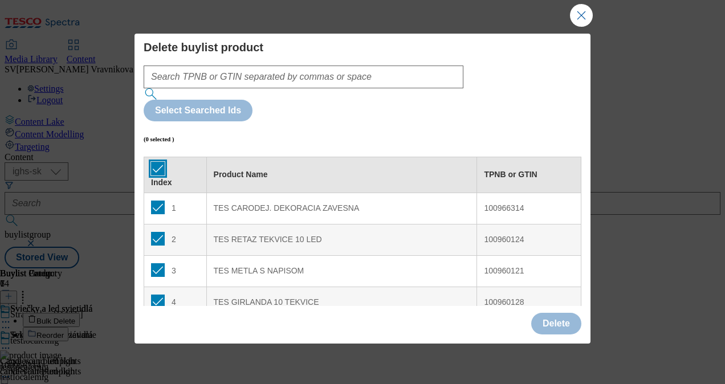
checkbox input "true"
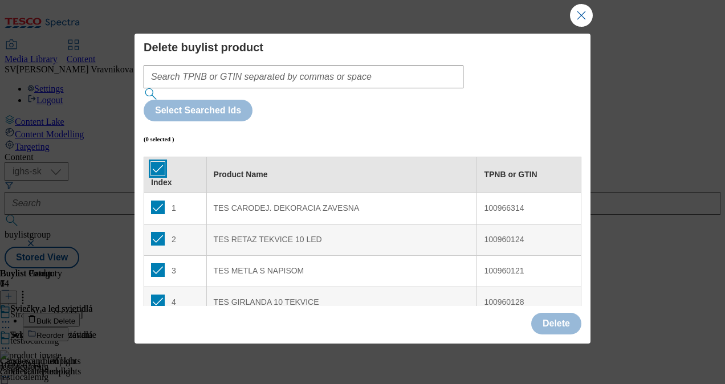
checkbox input "true"
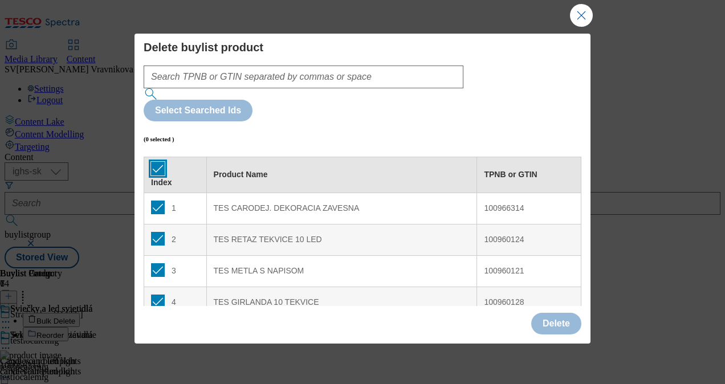
checkbox input "true"
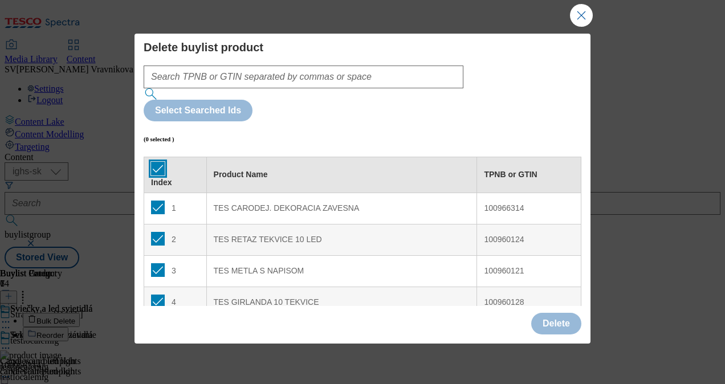
checkbox input "true"
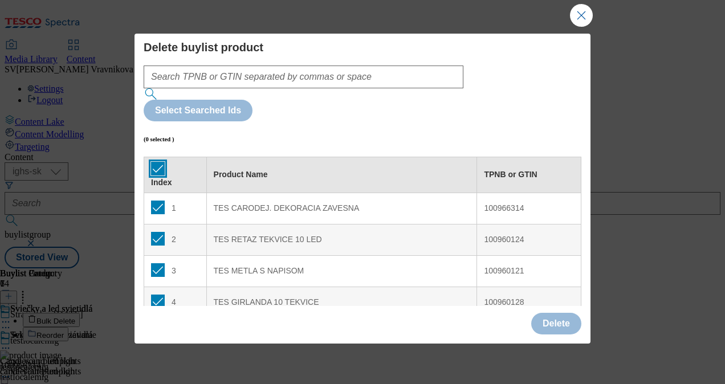
checkbox input "true"
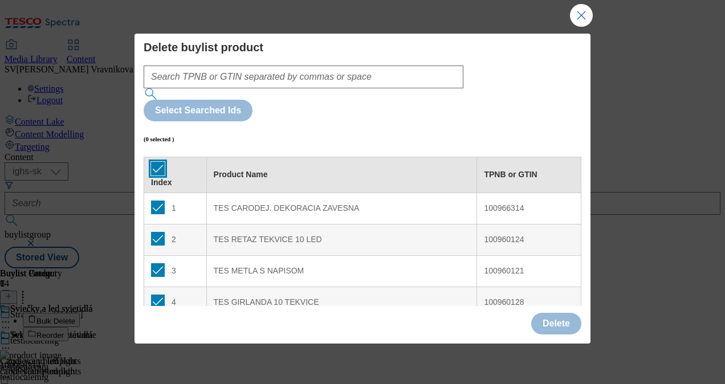
checkbox input "true"
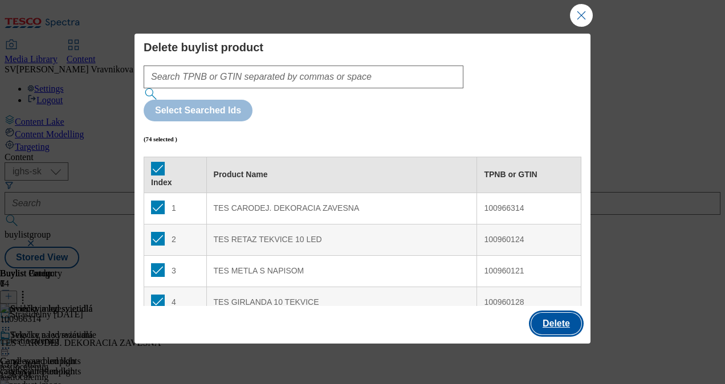
click at [564, 324] on button "Delete" at bounding box center [556, 324] width 50 height 22
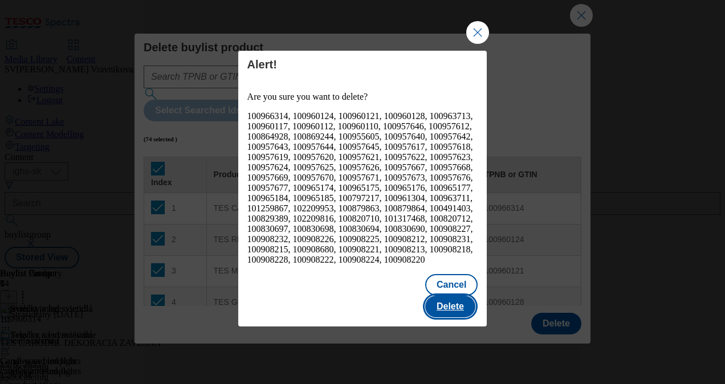
click at [454, 296] on button "Delete" at bounding box center [450, 307] width 50 height 22
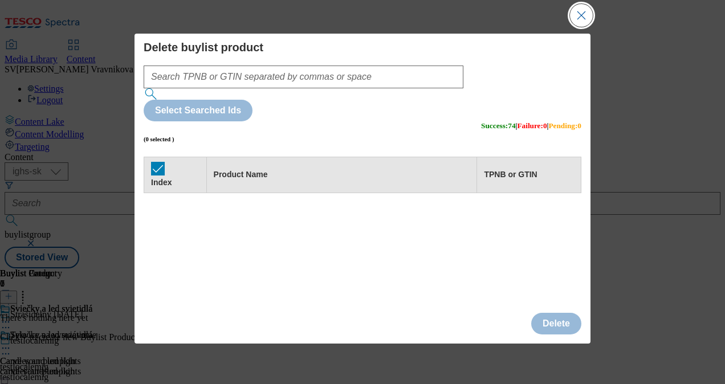
click at [580, 15] on button "Close Modal" at bounding box center [581, 15] width 23 height 23
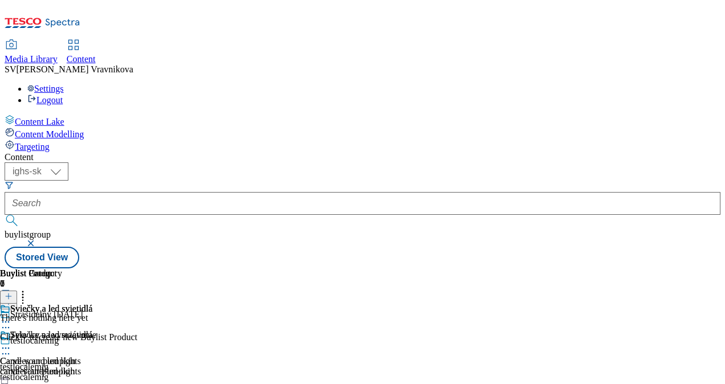
click at [9, 293] on line at bounding box center [9, 296] width 0 height 6
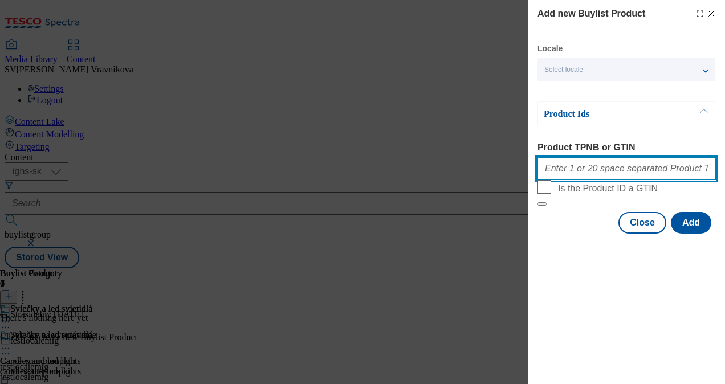
click at [606, 180] on input "Product TPNB or GTIN" at bounding box center [626, 168] width 178 height 23
paste input "100960124"
paste input "100961304"
paste input "100820714"
paste input "100878287"
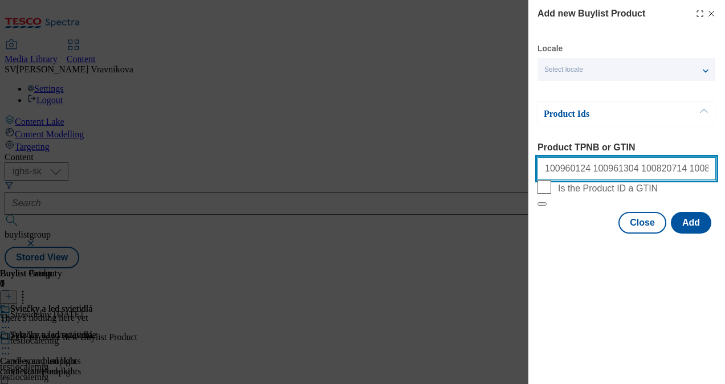
paste input "100908212"
paste input "100908215"
click at [710, 170] on input "100960124 100961304 100820714 100878287 100908212 100908215" at bounding box center [626, 168] width 178 height 23
paste input "100908225"
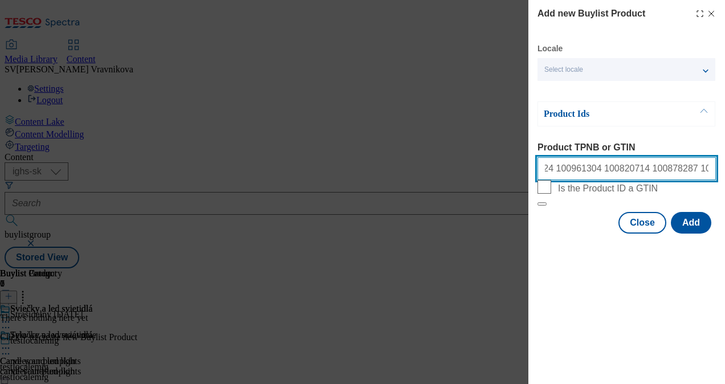
drag, startPoint x: 675, startPoint y: 171, endPoint x: 722, endPoint y: 160, distance: 48.5
click at [675, 170] on input "100960124 100961304 100820714 100878287 100908212100908225 100908215" at bounding box center [626, 168] width 178 height 23
drag, startPoint x: 703, startPoint y: 173, endPoint x: 717, endPoint y: 176, distance: 13.9
click at [717, 176] on div "Add new Buylist Product Locale Select locale Slovak English Product Ids Product…" at bounding box center [626, 118] width 197 height 236
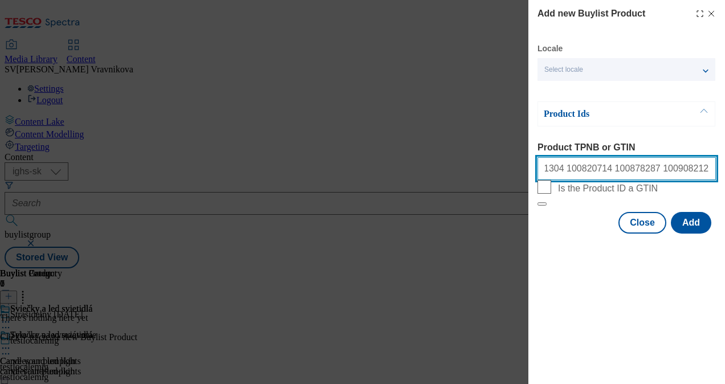
click at [701, 173] on input "100960124 100961304 100820714 100878287 100908212 100908225 100908215" at bounding box center [626, 168] width 178 height 23
click at [710, 172] on input "100960124 100961304 100820714 100878287 100908212 100908225 100908215" at bounding box center [626, 168] width 178 height 23
drag, startPoint x: 686, startPoint y: 175, endPoint x: 712, endPoint y: 173, distance: 26.9
click at [721, 178] on div "Add new Buylist Product Locale Select locale Slovak English Product Ids Product…" at bounding box center [626, 118] width 197 height 236
click at [710, 172] on input "100960124 100961304 100820714 100878287 100908212 100908225 100908215" at bounding box center [626, 168] width 178 height 23
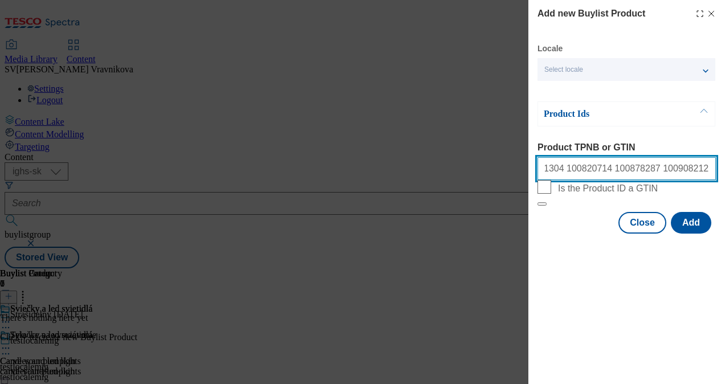
paste input "100908227"
click at [723, 173] on div "Add new Buylist Product Locale Select locale Slovak English Product Ids Product…" at bounding box center [626, 118] width 197 height 236
click at [710, 170] on input "100960124 100961304 100820714 100878287 100908212 100908225 100908215 100908227" at bounding box center [626, 168] width 178 height 23
paste input "100908680"
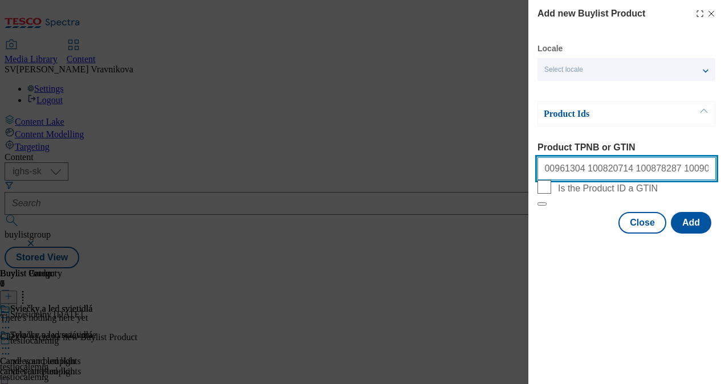
scroll to position [0, 146]
drag, startPoint x: 647, startPoint y: 172, endPoint x: 721, endPoint y: 172, distance: 74.1
click at [721, 172] on div "Add new Buylist Product Locale Select locale Slovak English Product Ids Product…" at bounding box center [626, 118] width 197 height 236
click at [709, 171] on input "100960124 100961304 100820714 100878287 100908212 100908225 100908215 100908227…" at bounding box center [626, 168] width 178 height 23
paste input "100908231"
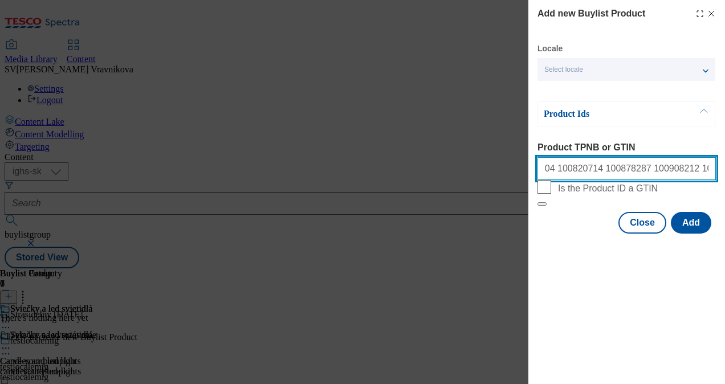
scroll to position [0, 180]
drag, startPoint x: 683, startPoint y: 178, endPoint x: 727, endPoint y: 175, distance: 44.0
click at [724, 175] on html "Icons icon_account icon_add icon_backward_link icon_basket icon_benefits icon_c…" at bounding box center [362, 136] width 725 height 273
click at [711, 168] on input "100960124 100961304 100820714 100878287 100908212 100908225 100908215 100908227…" at bounding box center [626, 168] width 178 height 23
paste input "100908218"
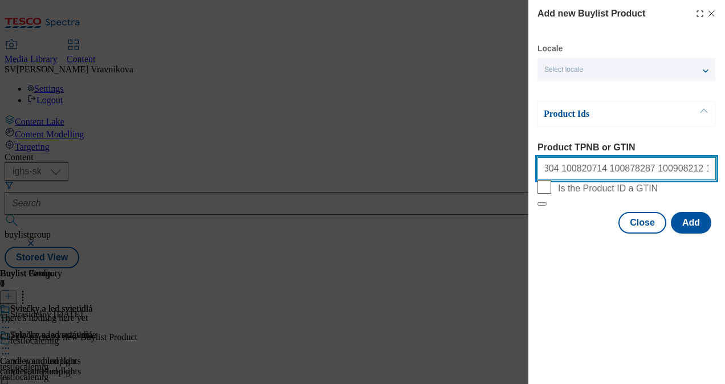
scroll to position [0, 214]
drag, startPoint x: 684, startPoint y: 176, endPoint x: 724, endPoint y: 180, distance: 40.7
click at [724, 180] on html "Icons icon_account icon_add icon_backward_link icon_basket icon_benefits icon_c…" at bounding box center [362, 136] width 725 height 273
click at [711, 174] on input "100960124 100961304 100820714 100878287 100908212 100908225 100908215 100908227…" at bounding box center [626, 168] width 178 height 23
paste input "100908220"
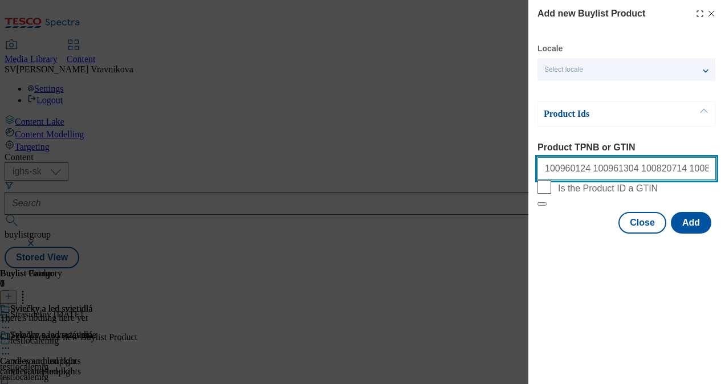
scroll to position [0, 250]
drag, startPoint x: 674, startPoint y: 176, endPoint x: 727, endPoint y: 174, distance: 53.0
click at [724, 174] on html "Icons icon_account icon_add icon_backward_link icon_basket icon_benefits icon_c…" at bounding box center [362, 136] width 725 height 273
click at [709, 174] on input "100960124 100961304 100820714 100878287 100908212 100908225 100908215 100908227…" at bounding box center [626, 168] width 178 height 23
paste input "100908221"
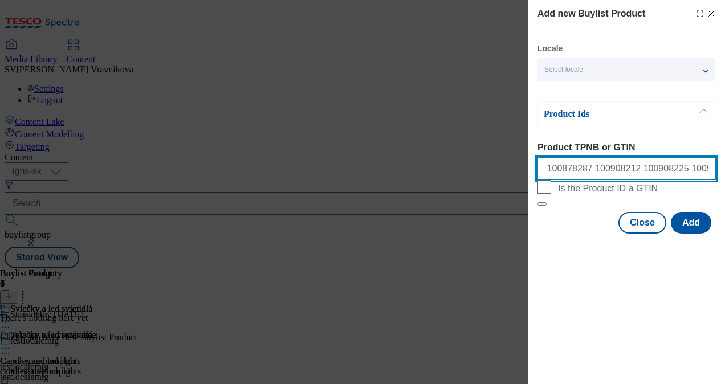
scroll to position [0, 284]
drag, startPoint x: 633, startPoint y: 169, endPoint x: 727, endPoint y: 161, distance: 93.8
click at [724, 161] on html "Icons icon_account icon_add icon_backward_link icon_basket icon_benefits icon_c…" at bounding box center [362, 136] width 725 height 273
click at [711, 169] on input "100960124 100961304 100820714 100878287 100908212 100908225 100908215 100908227…" at bounding box center [626, 168] width 178 height 23
paste input "100908222"
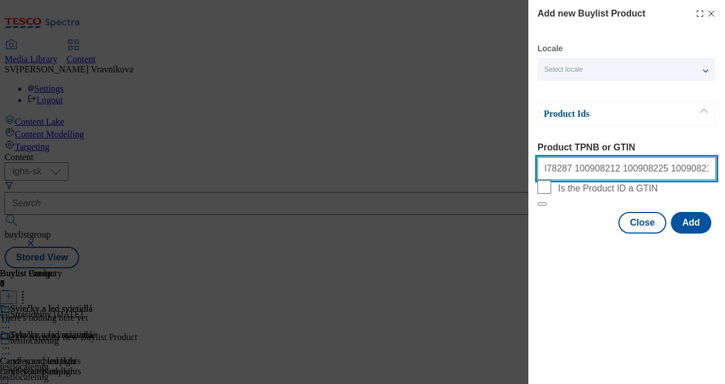
scroll to position [0, 319]
drag, startPoint x: 674, startPoint y: 173, endPoint x: 727, endPoint y: 174, distance: 52.4
click at [724, 174] on html "Icons icon_account icon_add icon_backward_link icon_basket icon_benefits icon_c…" at bounding box center [362, 136] width 725 height 273
click at [711, 176] on input "100960124 100961304 100820714 100878287 100908212 100908225 100908215 100908227…" at bounding box center [626, 168] width 178 height 23
paste input "100908224"
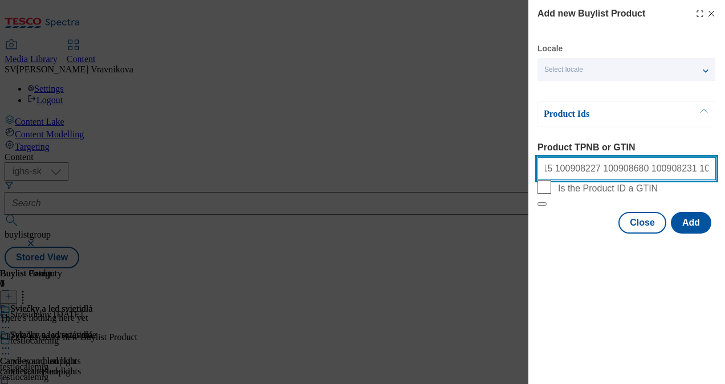
scroll to position [0, 354]
drag, startPoint x: 673, startPoint y: 178, endPoint x: 727, endPoint y: 163, distance: 55.7
click at [724, 163] on html "Icons icon_account icon_add icon_backward_link icon_basket icon_benefits icon_c…" at bounding box center [362, 136] width 725 height 273
click at [711, 171] on input "100960124 100961304 100820714 100878287 100908212 100908225 100908215 100908227…" at bounding box center [626, 168] width 178 height 23
paste input "100908229"
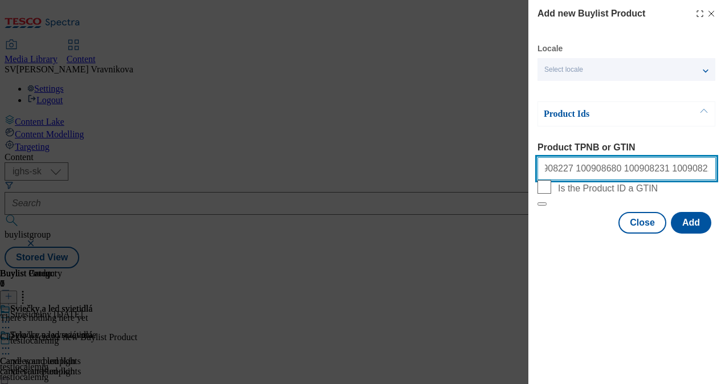
scroll to position [0, 388]
type input "100960124 100961304 100820714 100878287 100908212 100908225 100908215 100908227…"
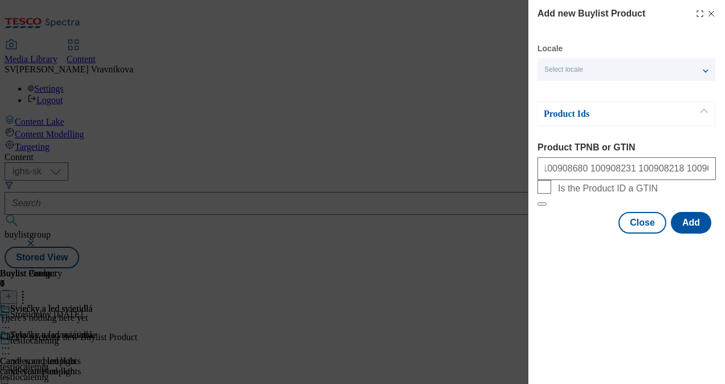
scroll to position [0, 0]
click at [697, 234] on button "Add" at bounding box center [691, 223] width 40 height 22
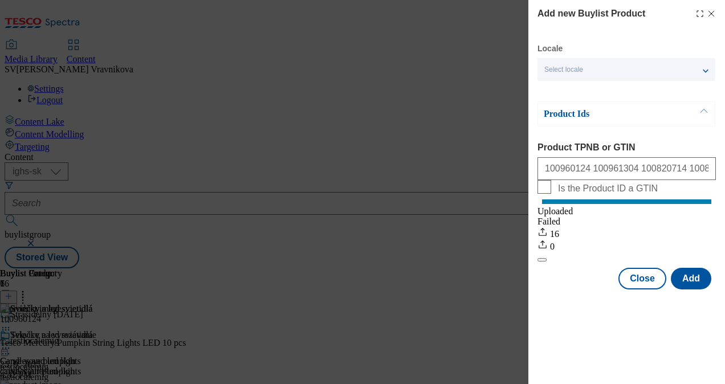
click at [687, 277] on div "Locale Select locale Slovak English Product Ids Product TPNB or GTIN 100960124 …" at bounding box center [626, 166] width 178 height 246
click at [688, 287] on button "Add" at bounding box center [691, 279] width 40 height 22
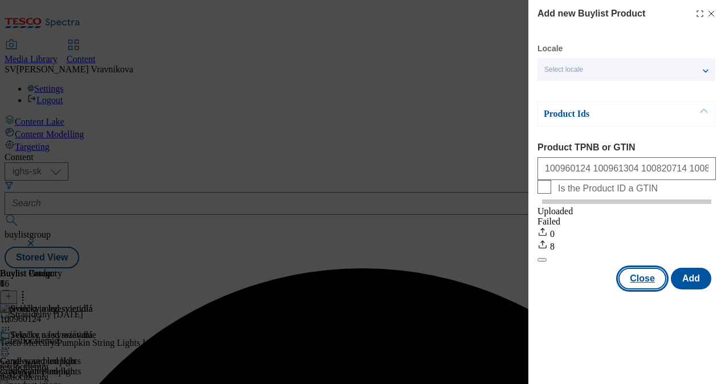
click at [635, 289] on button "Close" at bounding box center [642, 279] width 48 height 22
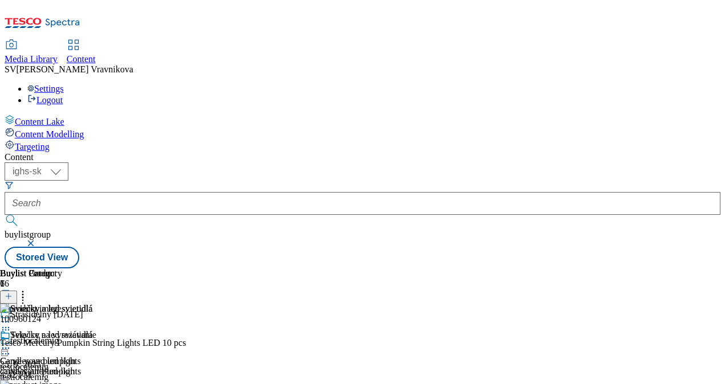
click at [292, 268] on header "Buylist Product 16" at bounding box center [146, 285] width 292 height 35
click at [28, 289] on icon at bounding box center [22, 294] width 11 height 11
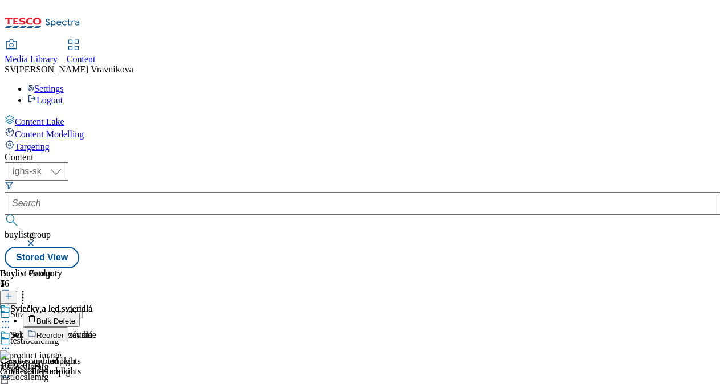
click at [28, 289] on icon at bounding box center [22, 294] width 11 height 11
click at [92, 289] on div at bounding box center [46, 296] width 92 height 15
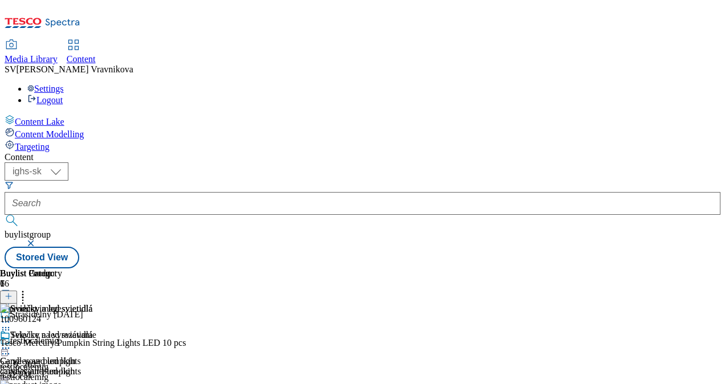
click at [28, 289] on icon at bounding box center [22, 294] width 11 height 11
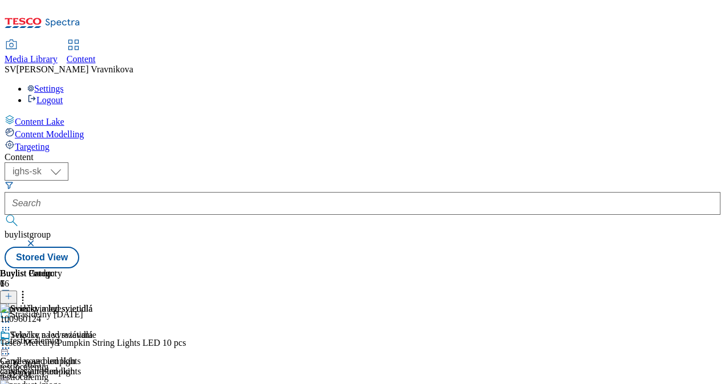
scroll to position [0, 0]
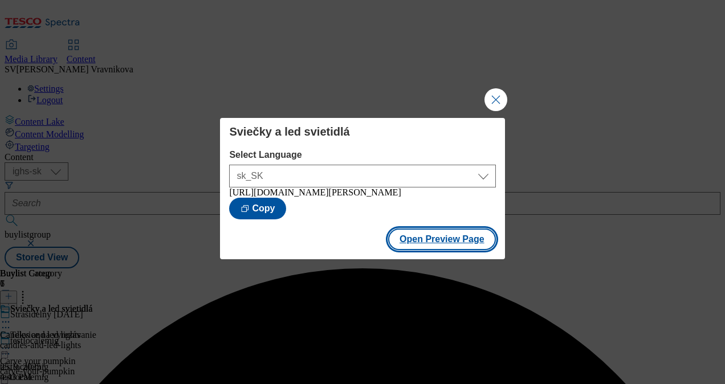
click at [426, 248] on button "Open Preview Page" at bounding box center [442, 240] width 108 height 22
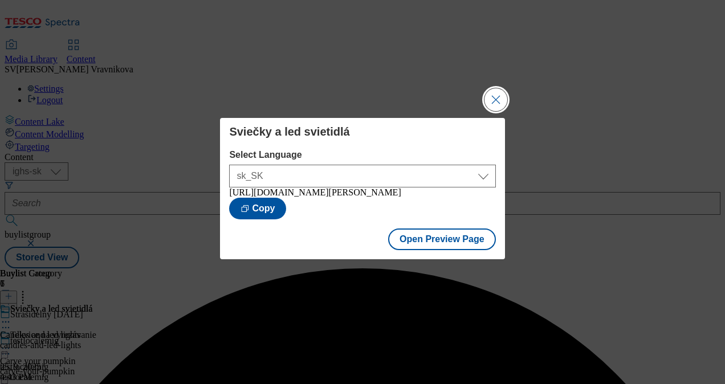
click at [500, 90] on button "Close Modal" at bounding box center [495, 99] width 23 height 23
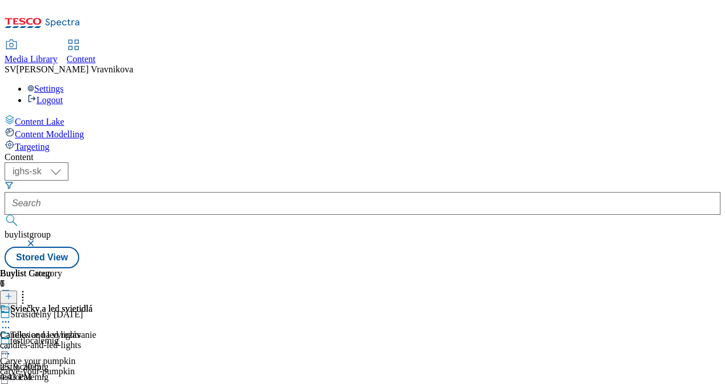
click at [11, 316] on icon at bounding box center [5, 321] width 11 height 11
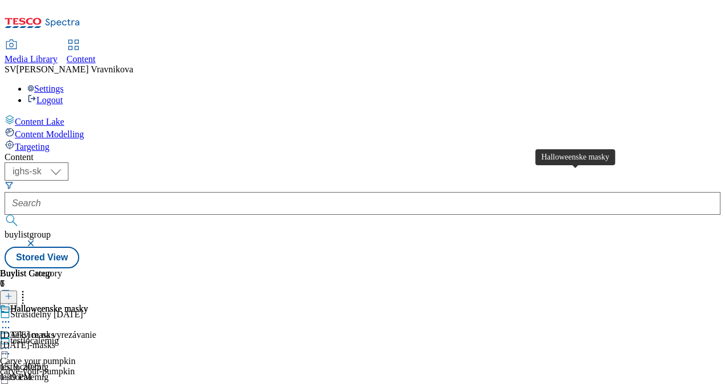
click at [88, 304] on span "Halloweenske masky" at bounding box center [48, 310] width 77 height 13
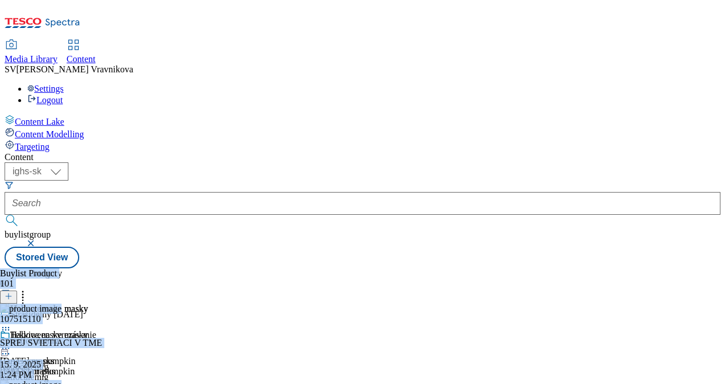
scroll to position [0, 286]
drag, startPoint x: 547, startPoint y: 374, endPoint x: 727, endPoint y: 350, distance: 181.0
click at [724, 273] on html "Icons icon_account icon_add icon_backward_link icon_basket icon_benefits icon_c…" at bounding box center [362, 136] width 725 height 273
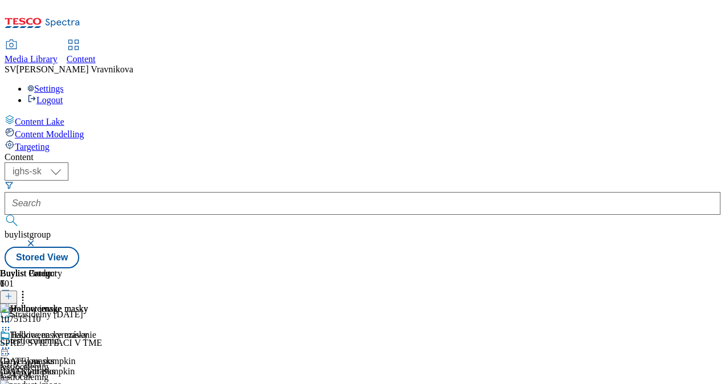
click at [28, 289] on icon at bounding box center [22, 294] width 11 height 11
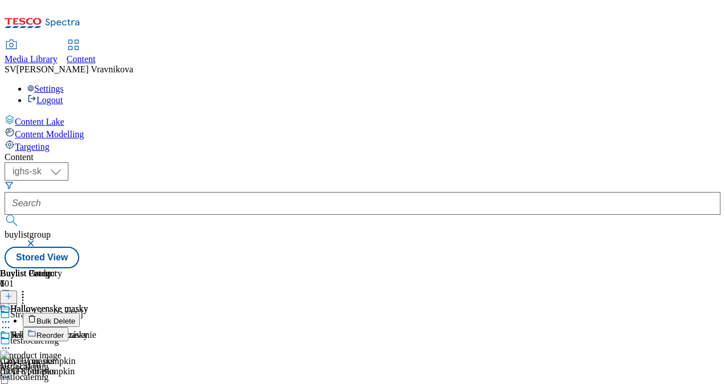
click at [28, 289] on icon at bounding box center [22, 294] width 11 height 11
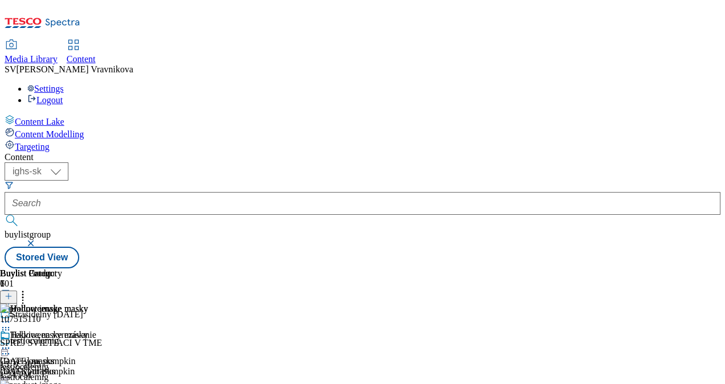
scroll to position [327, 0]
click at [11, 324] on icon at bounding box center [5, 329] width 11 height 11
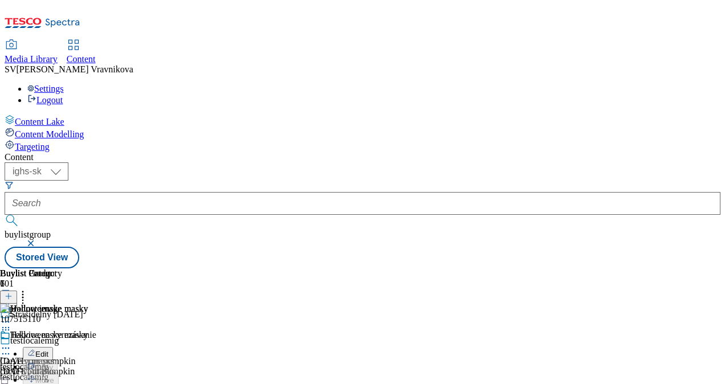
click at [88, 330] on div "Halloweenske masky Halloween masks halloween-masks 15. 9. 2025 1:39 PM" at bounding box center [44, 369] width 88 height 79
click at [28, 289] on icon at bounding box center [22, 294] width 11 height 11
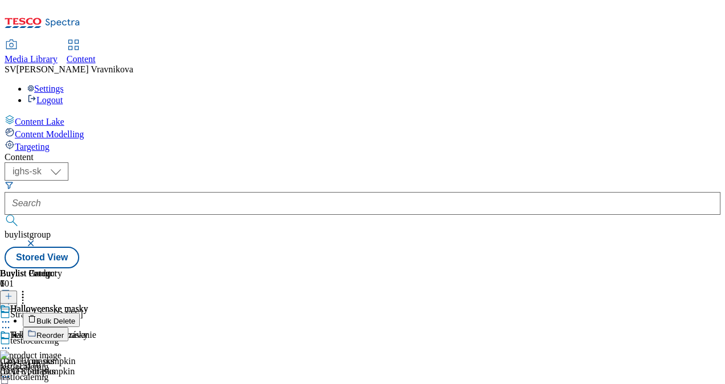
click at [88, 330] on div "Halloweenske masky Halloween masks halloween-masks 15. 9. 2025 1:39 PM" at bounding box center [44, 369] width 88 height 79
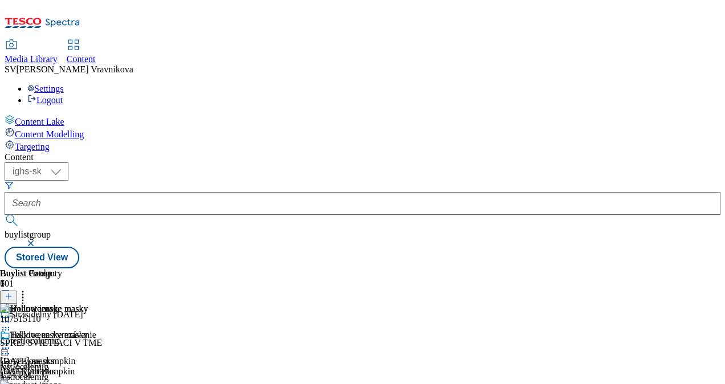
click at [252, 268] on div "Buylist Product 101" at bounding box center [126, 285] width 252 height 35
click at [88, 330] on div "Halloweenske masky" at bounding box center [44, 343] width 88 height 26
click at [96, 330] on div "Tekvice na vyrezávanie" at bounding box center [53, 335] width 86 height 10
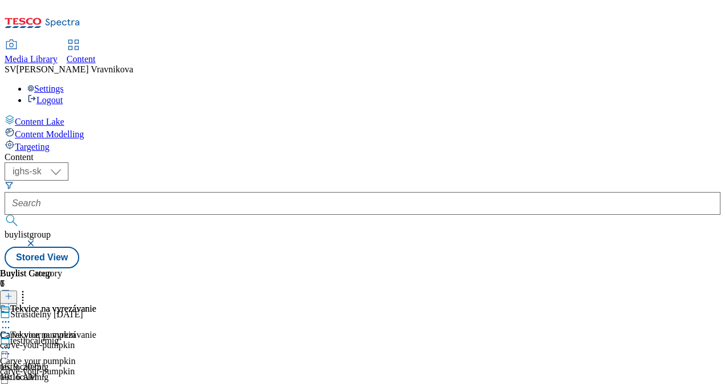
click at [96, 304] on div "Tekvice na vyrezávanie" at bounding box center [53, 309] width 86 height 10
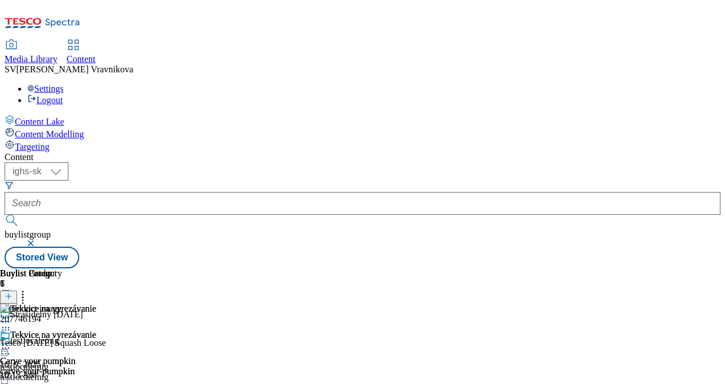
click at [11, 324] on icon at bounding box center [5, 329] width 11 height 11
click at [96, 330] on div "Tekvice na vyrezávanie Carve your pumpkin carve-your-pumpkin 16. 9. 2025 10:16 …" at bounding box center [48, 369] width 96 height 79
click at [28, 289] on icon at bounding box center [22, 294] width 11 height 11
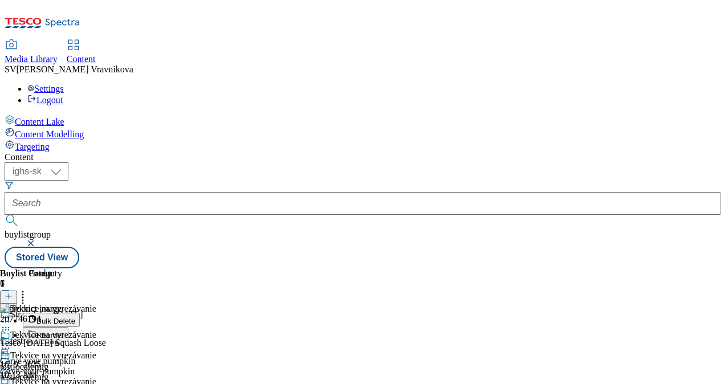
click at [64, 331] on span "Reorder" at bounding box center [49, 335] width 27 height 9
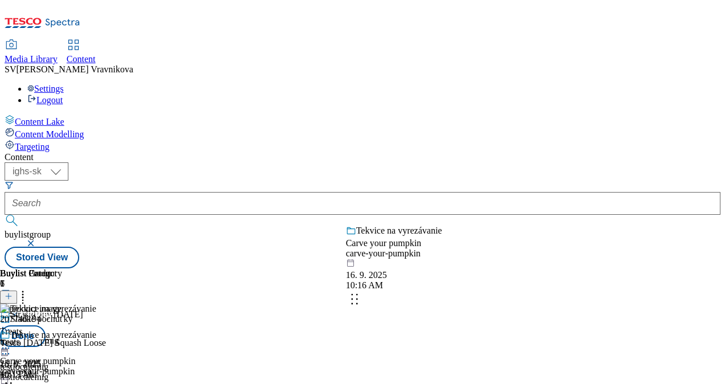
drag, startPoint x: 509, startPoint y: 162, endPoint x: 504, endPoint y: 271, distance: 108.9
click at [504, 268] on body "Icons icon_account icon_add icon_backward_link icon_basket icon_benefits icon_c…" at bounding box center [363, 137] width 716 height 264
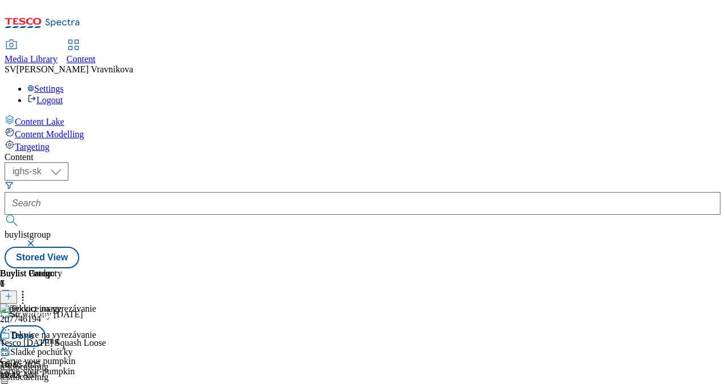
scroll to position [114, 0]
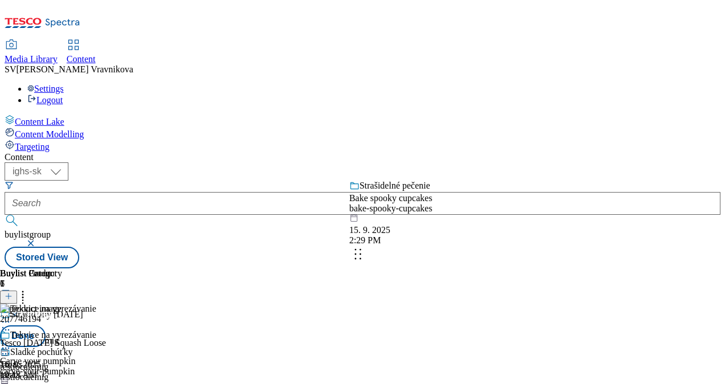
drag, startPoint x: 514, startPoint y: 344, endPoint x: 513, endPoint y: 230, distance: 113.4
click at [513, 230] on body "Icons icon_account icon_add icon_backward_link icon_basket icon_benefits icon_c…" at bounding box center [363, 137] width 716 height 264
drag, startPoint x: 496, startPoint y: 343, endPoint x: 495, endPoint y: 227, distance: 115.7
click at [495, 227] on body "Icons icon_account icon_add icon_backward_link icon_basket icon_benefits icon_c…" at bounding box center [363, 137] width 716 height 264
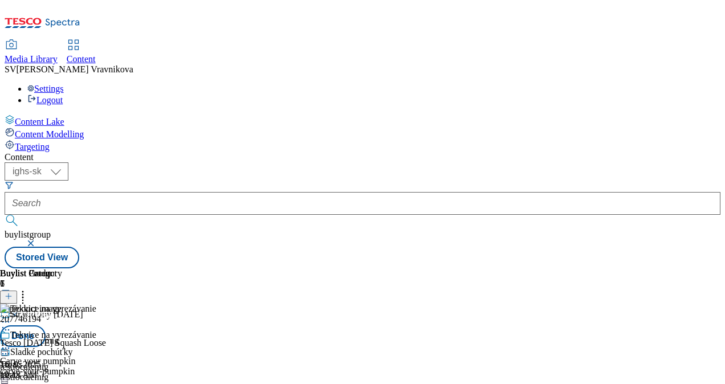
scroll to position [0, 0]
click at [46, 325] on button "Done" at bounding box center [23, 336] width 46 height 22
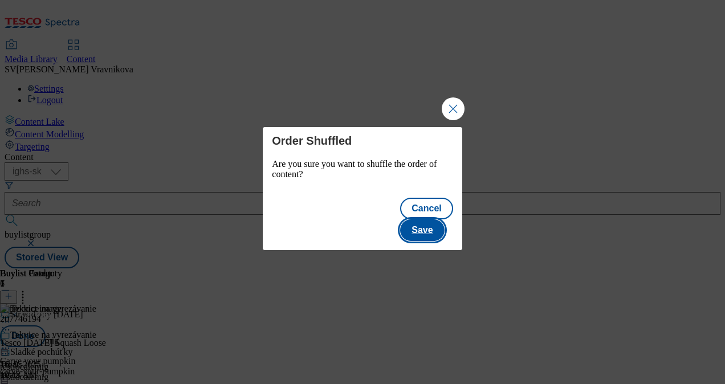
click at [435, 219] on button "Save" at bounding box center [422, 230] width 44 height 22
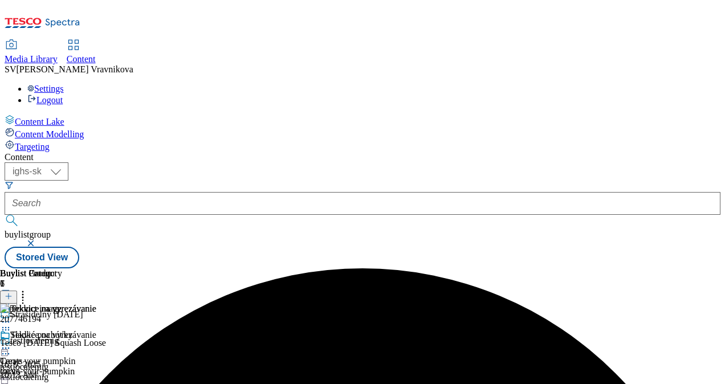
click at [28, 289] on icon at bounding box center [22, 294] width 11 height 11
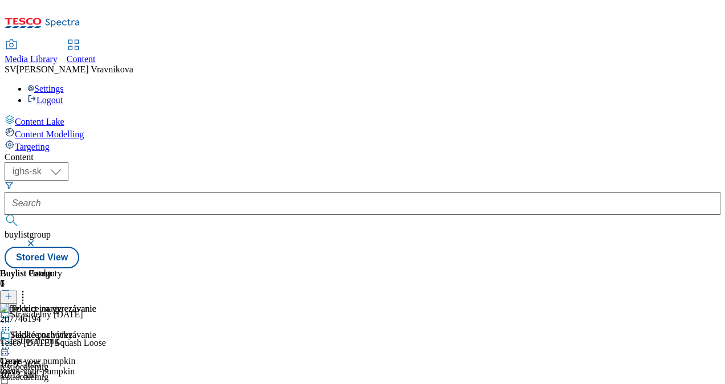
click at [96, 330] on div "Tekvice na vyrezávanie Carve your pumpkin carve-your-pumpkin 16. 9. 2025 10:16 …" at bounding box center [48, 369] width 96 height 79
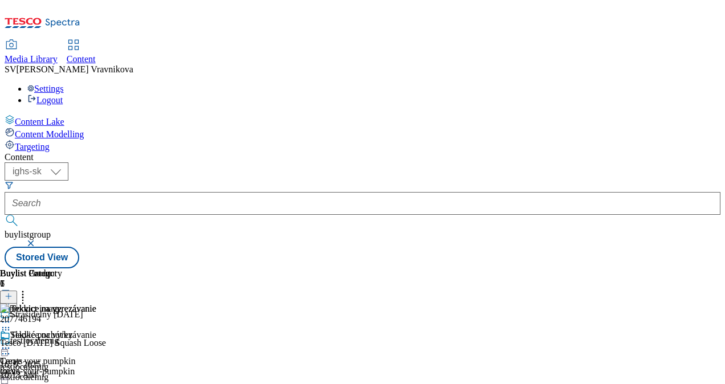
click at [96, 330] on div "Tekvice na vyrezávanie Carve your pumpkin carve-your-pumpkin 16. 9. 2025 10:16 …" at bounding box center [48, 369] width 96 height 79
click at [28, 289] on icon at bounding box center [22, 294] width 11 height 11
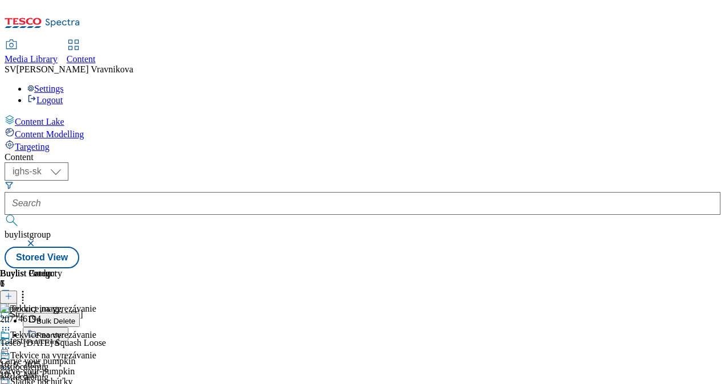
scroll to position [114, 0]
click at [96, 330] on div "Tekvice na vyrezávanie Carve your pumpkin carve-your-pumpkin 16. 9. 2025 10:16 …" at bounding box center [48, 369] width 96 height 79
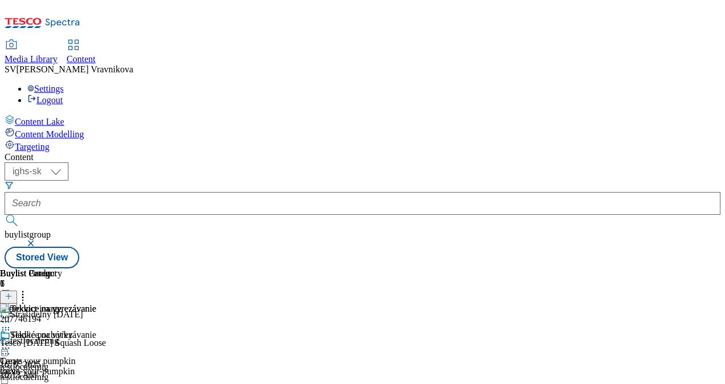
scroll to position [114, 0]
click at [456, 162] on div "( optional ) ighs-cz ighs-hu ighs-sk ighs-sk buylistgroup Stored View" at bounding box center [363, 215] width 716 height 106
click at [96, 268] on div "Buylist 6" at bounding box center [48, 285] width 96 height 35
click at [28, 289] on icon at bounding box center [22, 294] width 11 height 11
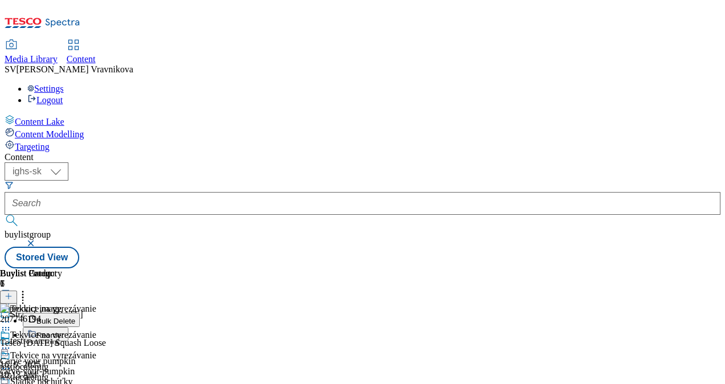
click at [28, 289] on icon at bounding box center [22, 294] width 11 height 11
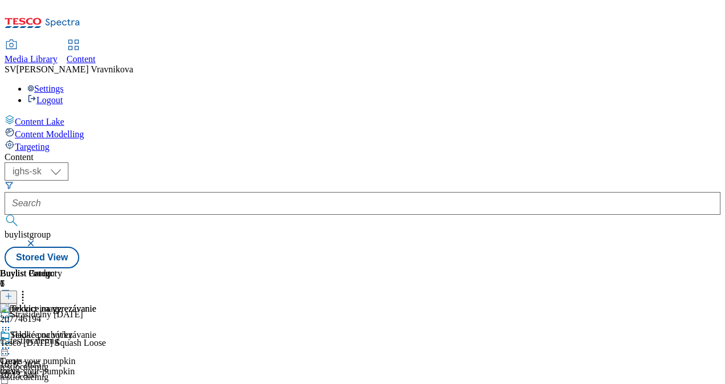
scroll to position [0, 0]
click at [96, 330] on div "Sladké pochúťky Treats treats 25. 9. 2025 4:31 PM" at bounding box center [48, 369] width 96 height 79
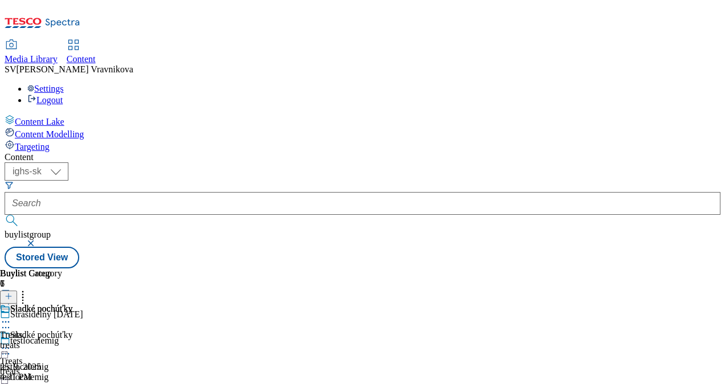
click at [11, 342] on icon at bounding box center [5, 347] width 11 height 11
click at [28, 289] on icon at bounding box center [22, 294] width 11 height 11
click at [96, 268] on header "Buylist 6 Bulk Delete Reorder" at bounding box center [48, 304] width 96 height 73
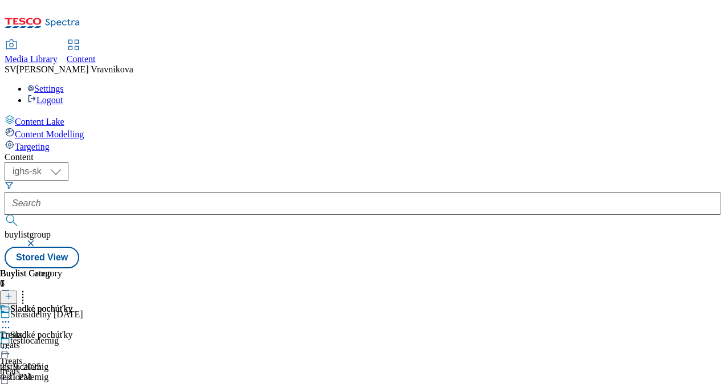
click at [28, 295] on icon at bounding box center [22, 300] width 11 height 11
click at [72, 304] on div "Sladké pochúťky Treats treats 25. 9. 2025 4:31 PM" at bounding box center [36, 343] width 72 height 79
click at [28, 289] on icon at bounding box center [22, 294] width 11 height 11
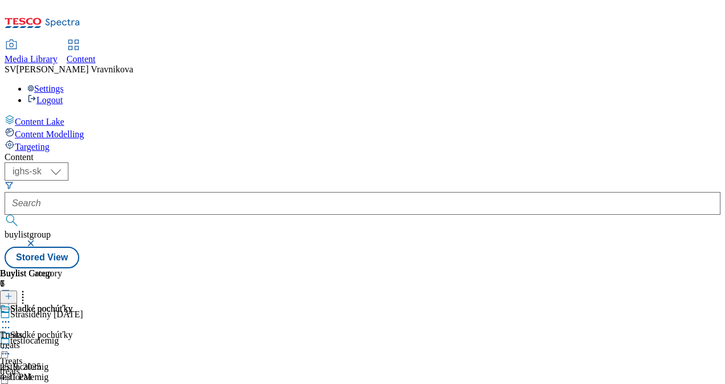
click at [11, 316] on icon at bounding box center [5, 321] width 11 height 11
click at [72, 304] on div "Sladké pochúťky Treats treats 25. 9. 2025 4:31 PM" at bounding box center [36, 343] width 72 height 79
click at [11, 342] on icon at bounding box center [5, 347] width 11 height 11
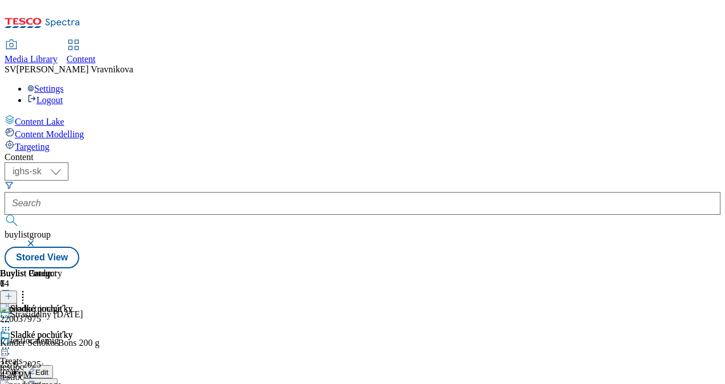
click at [11, 342] on icon at bounding box center [5, 347] width 11 height 11
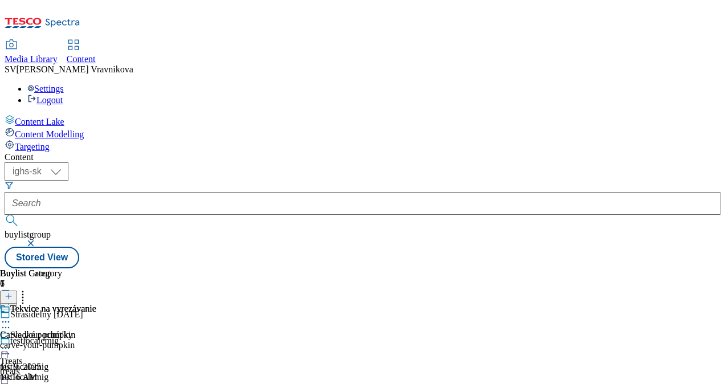
click at [28, 289] on icon at bounding box center [22, 294] width 11 height 11
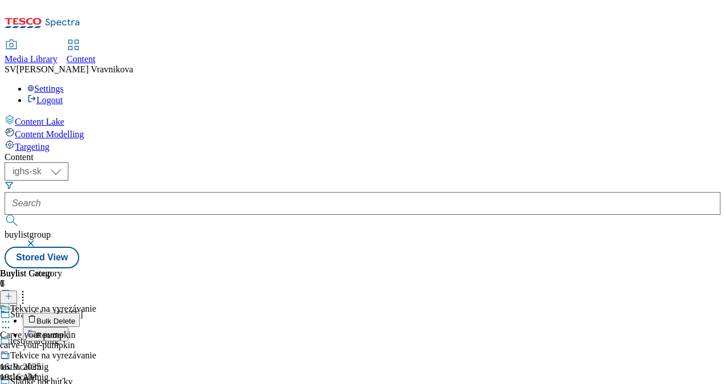
click at [68, 327] on button "Reorder" at bounding box center [46, 334] width 46 height 14
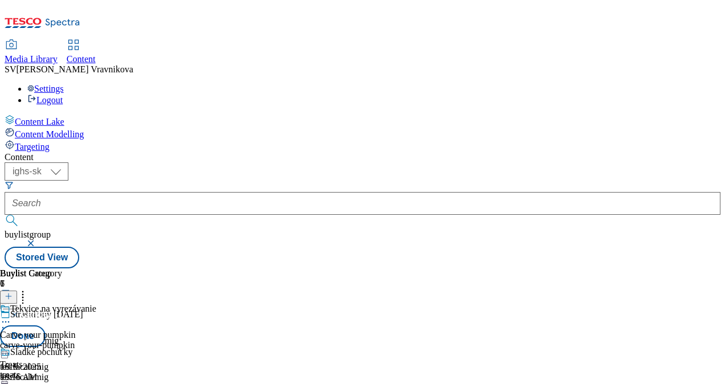
click at [28, 289] on icon at bounding box center [22, 294] width 11 height 11
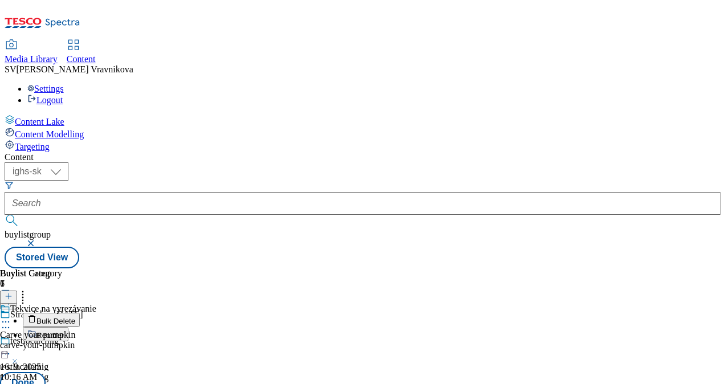
click at [28, 289] on icon at bounding box center [22, 294] width 11 height 11
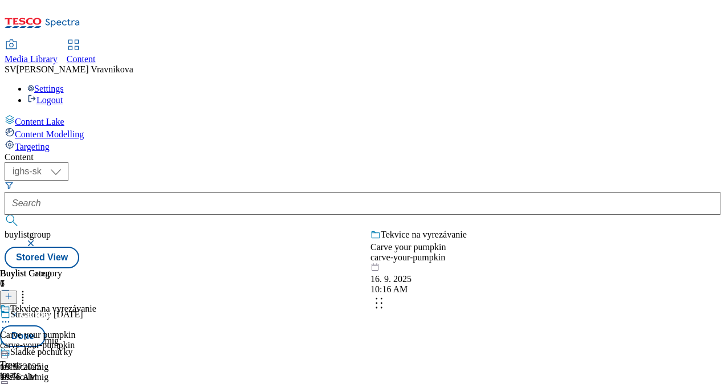
drag, startPoint x: 531, startPoint y: 303, endPoint x: 529, endPoint y: 285, distance: 17.8
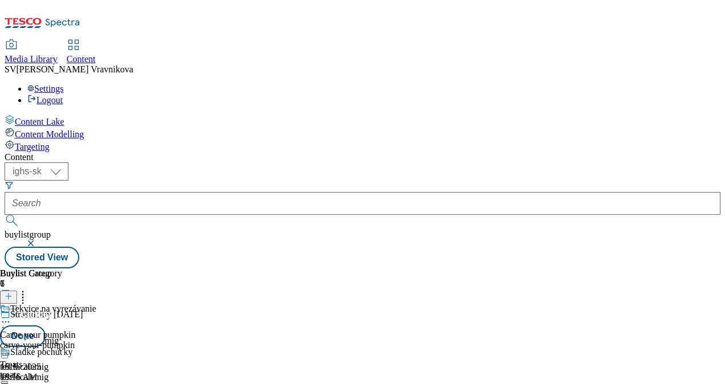
click at [537, 168] on body "Icons icon_account icon_add icon_backward_link icon_basket icon_benefits icon_c…" at bounding box center [363, 137] width 716 height 264
click at [471, 180] on body "Icons icon_account icon_add icon_backward_link icon_basket icon_benefits icon_c…" at bounding box center [363, 137] width 716 height 264
click at [435, 181] on body "Icons icon_account icon_add icon_backward_link icon_basket icon_benefits icon_c…" at bounding box center [363, 137] width 716 height 264
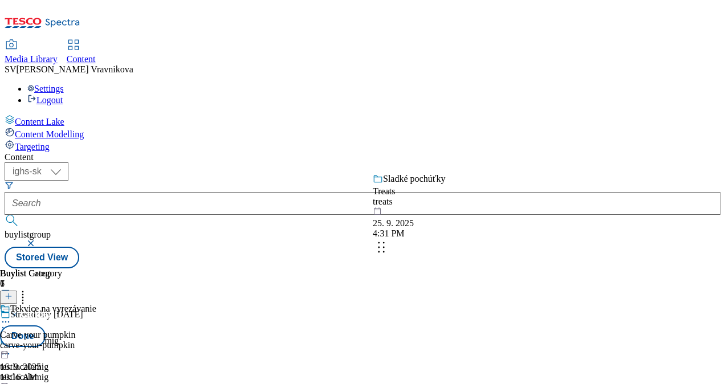
click at [411, 227] on body "Icons icon_account icon_add icon_backward_link icon_basket icon_benefits icon_c…" at bounding box center [363, 137] width 716 height 264
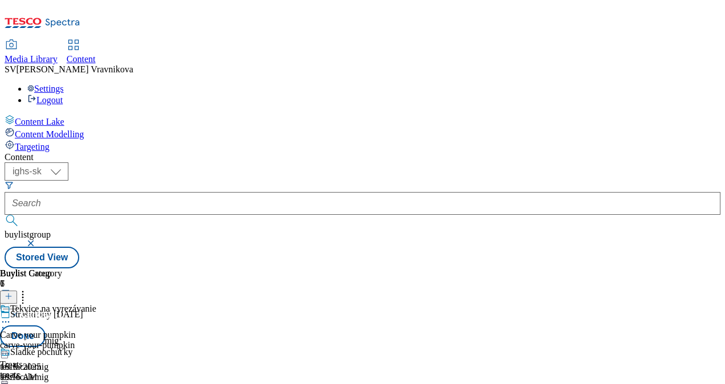
click at [28, 289] on icon at bounding box center [22, 294] width 11 height 11
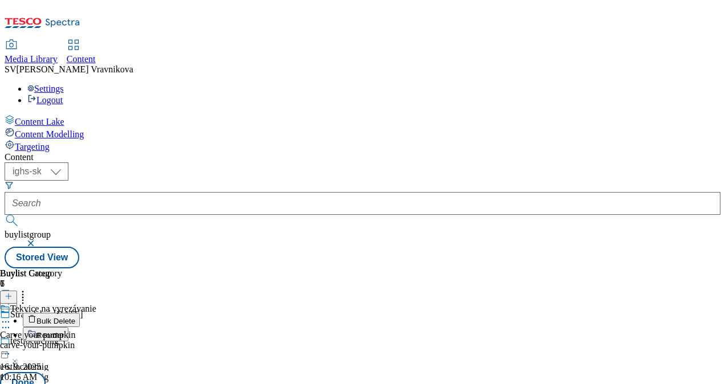
click at [28, 289] on icon at bounding box center [22, 294] width 11 height 11
click at [560, 162] on div "( optional ) ighs-cz ighs-hu ighs-sk ighs-sk buylistgroup Stored View" at bounding box center [363, 215] width 716 height 106
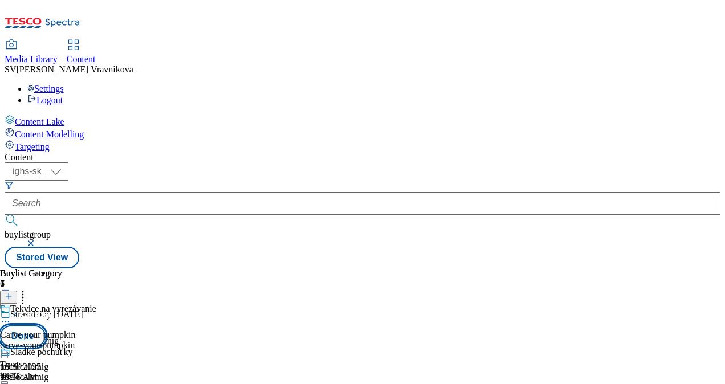
click at [46, 325] on button "Done" at bounding box center [23, 336] width 46 height 22
click at [96, 366] on div "treats" at bounding box center [48, 371] width 96 height 10
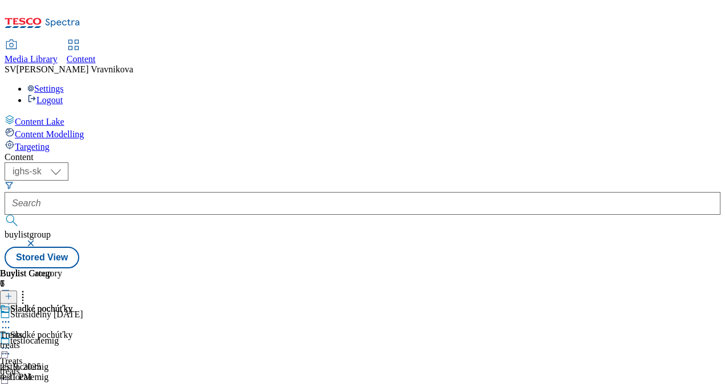
click at [28, 289] on icon at bounding box center [22, 294] width 11 height 11
click at [72, 308] on div "Sladké pochúťky Treats treats 25. 9. 2025 4:31 PM" at bounding box center [36, 343] width 72 height 79
click at [72, 304] on div "Sladké pochúťky Treats treats 25. 9. 2025 4:31 PM" at bounding box center [36, 343] width 72 height 79
click at [11, 342] on icon at bounding box center [5, 347] width 11 height 11
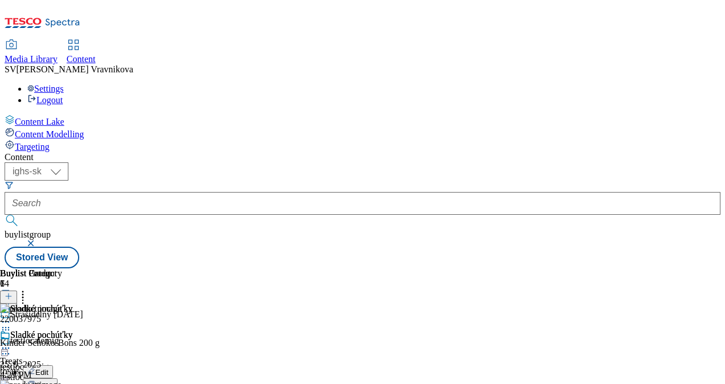
scroll to position [57, 0]
click at [28, 289] on icon at bounding box center [22, 294] width 11 height 11
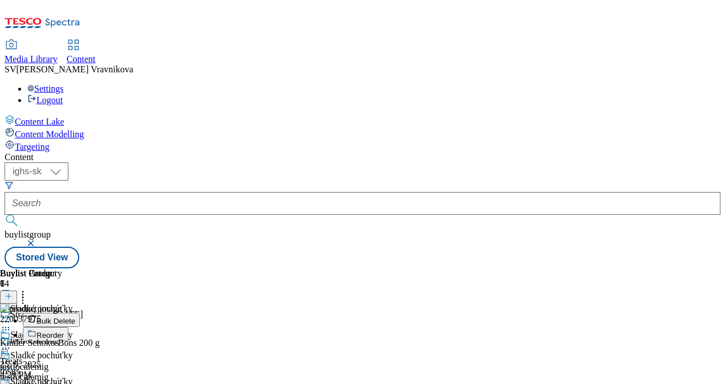
scroll to position [157, 0]
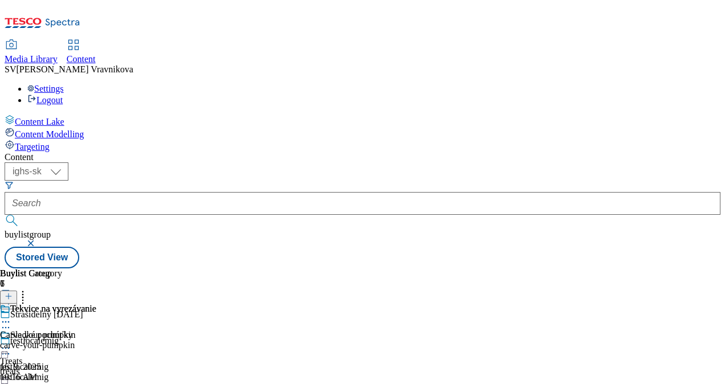
scroll to position [157, 0]
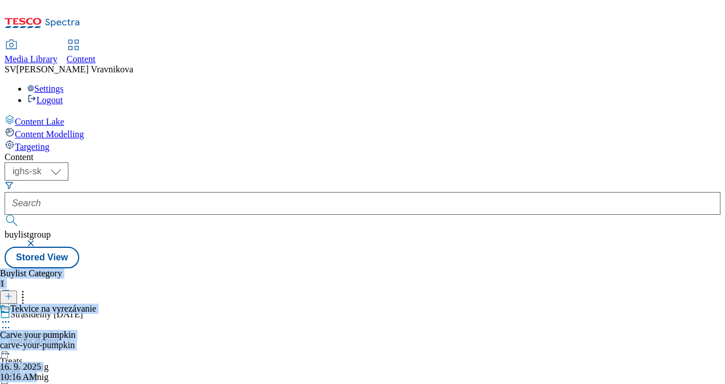
drag, startPoint x: 539, startPoint y: 374, endPoint x: 662, endPoint y: 350, distance: 125.4
click at [662, 268] on div "Buylist Group 7 Strašidelný Halloween testlocalemig testlocalemig testlocalemig…" at bounding box center [363, 268] width 716 height 0
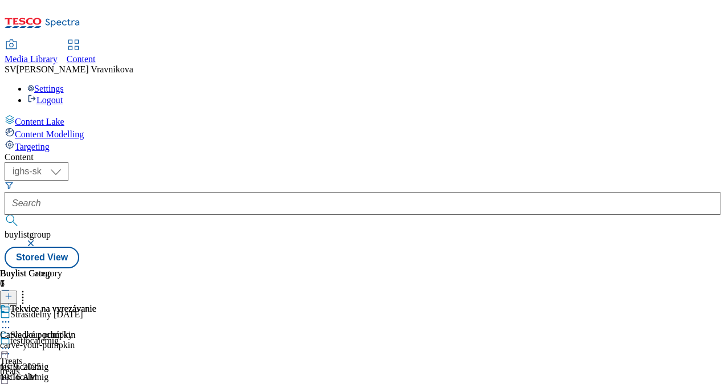
click at [96, 312] on div "Tekvice na vyrezávanie Carve your pumpkin carve-your-pumpkin 16. 9. 2025 10:16 …" at bounding box center [48, 343] width 96 height 79
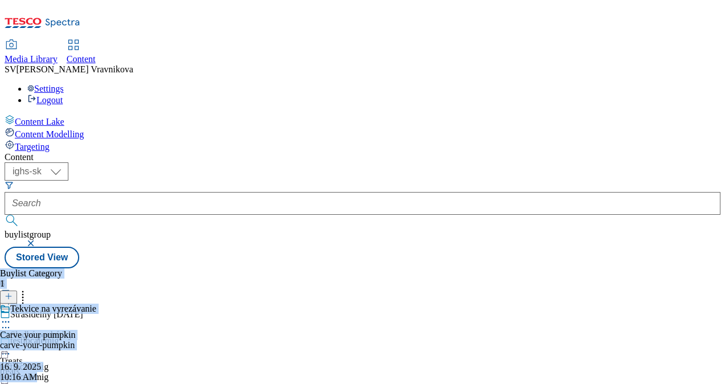
drag, startPoint x: 485, startPoint y: 375, endPoint x: 613, endPoint y: 353, distance: 129.6
click at [613, 268] on div "Buylist Group 7 Strašidelný Halloween testlocalemig testlocalemig testlocalemig…" at bounding box center [363, 268] width 716 height 0
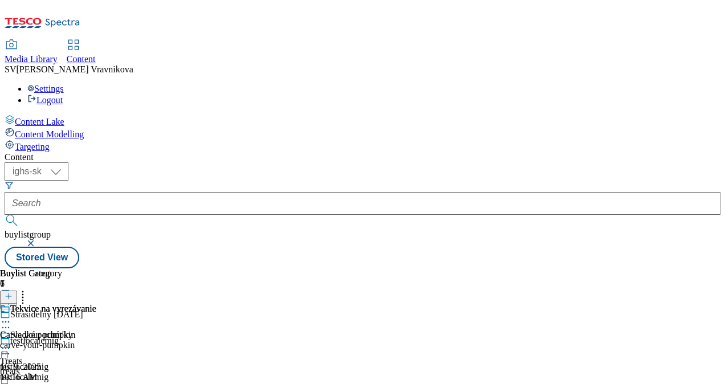
drag, startPoint x: 613, startPoint y: 353, endPoint x: 647, endPoint y: 292, distance: 69.6
click at [96, 304] on div "Tekvice na vyrezávanie Carve your pumpkin carve-your-pumpkin 16. 9. 2025 10:16 …" at bounding box center [48, 343] width 96 height 79
click at [11, 316] on icon at bounding box center [5, 321] width 11 height 11
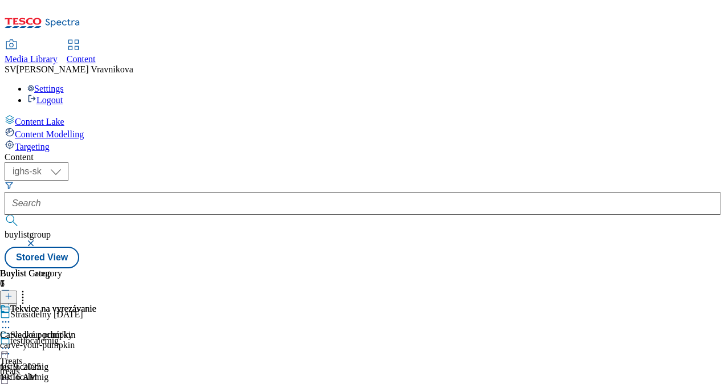
click at [11, 316] on icon at bounding box center [5, 321] width 11 height 11
click at [96, 312] on div "Tekvice na vyrezávanie Carve your pumpkin carve-your-pumpkin 16. 9. 2025 10:16 …" at bounding box center [48, 343] width 96 height 79
click at [75, 330] on div "Carve your pumpkin" at bounding box center [37, 335] width 75 height 10
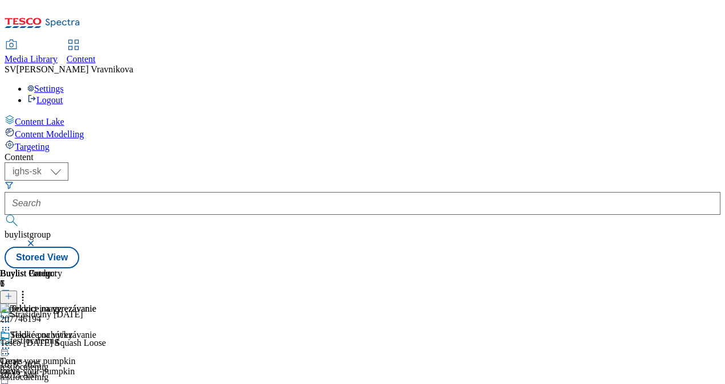
click at [11, 342] on icon at bounding box center [5, 347] width 11 height 11
click at [53, 365] on button "Edit" at bounding box center [38, 371] width 30 height 13
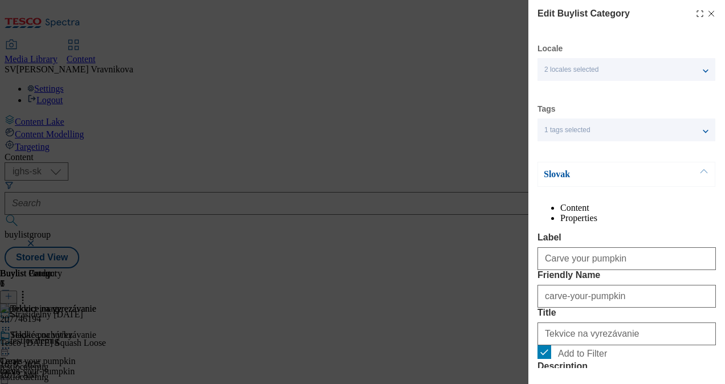
click at [709, 9] on icon "Modal" at bounding box center [711, 13] width 9 height 9
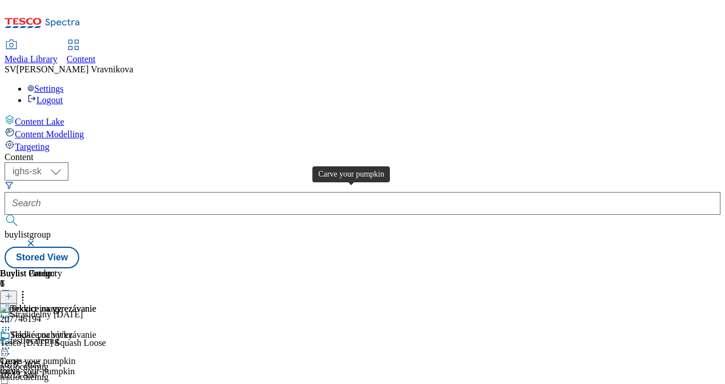
click at [75, 356] on div "Carve your pumpkin" at bounding box center [37, 361] width 75 height 10
click at [11, 342] on icon at bounding box center [5, 347] width 11 height 11
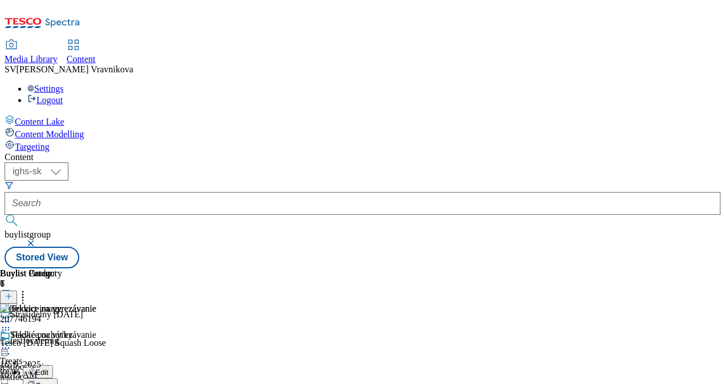
scroll to position [114, 0]
click at [53, 365] on button "Edit" at bounding box center [38, 371] width 30 height 13
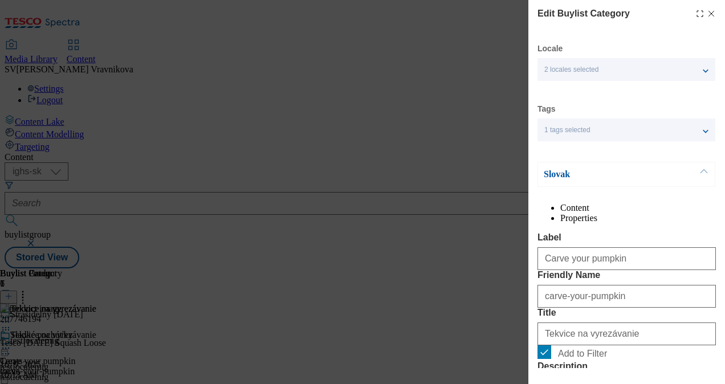
click at [606, 178] on p "Slovak" at bounding box center [604, 174] width 120 height 11
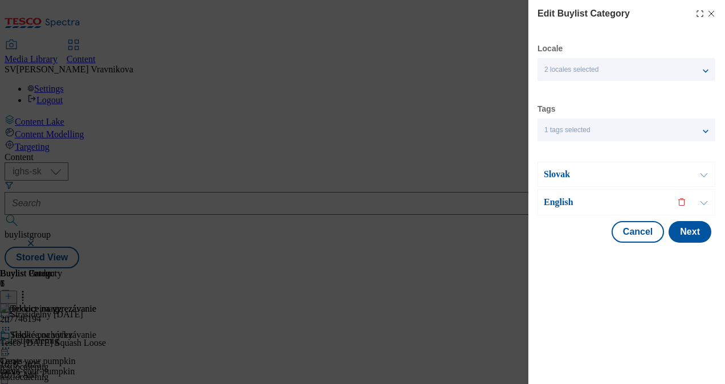
click at [576, 203] on p "English" at bounding box center [604, 202] width 120 height 11
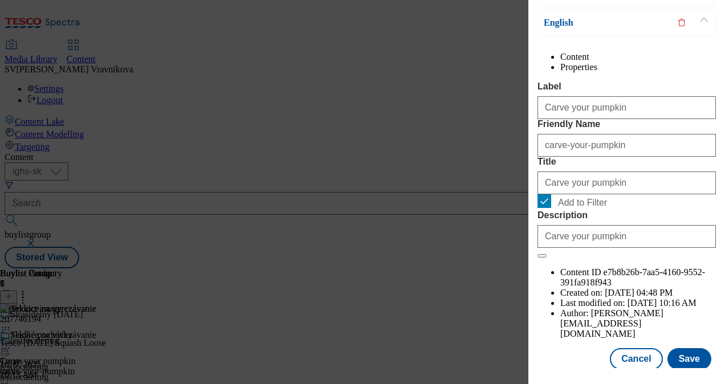
scroll to position [203, 0]
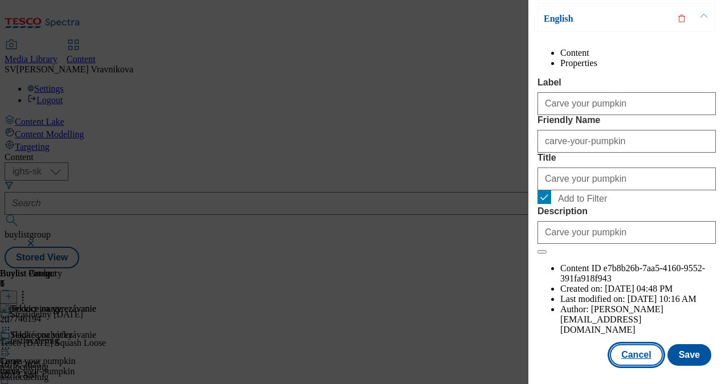
click at [623, 352] on button "Cancel" at bounding box center [636, 355] width 52 height 22
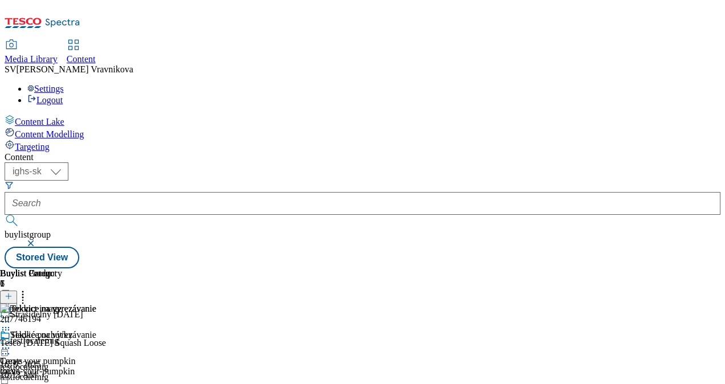
scroll to position [154, 0]
